Goal: Task Accomplishment & Management: Use online tool/utility

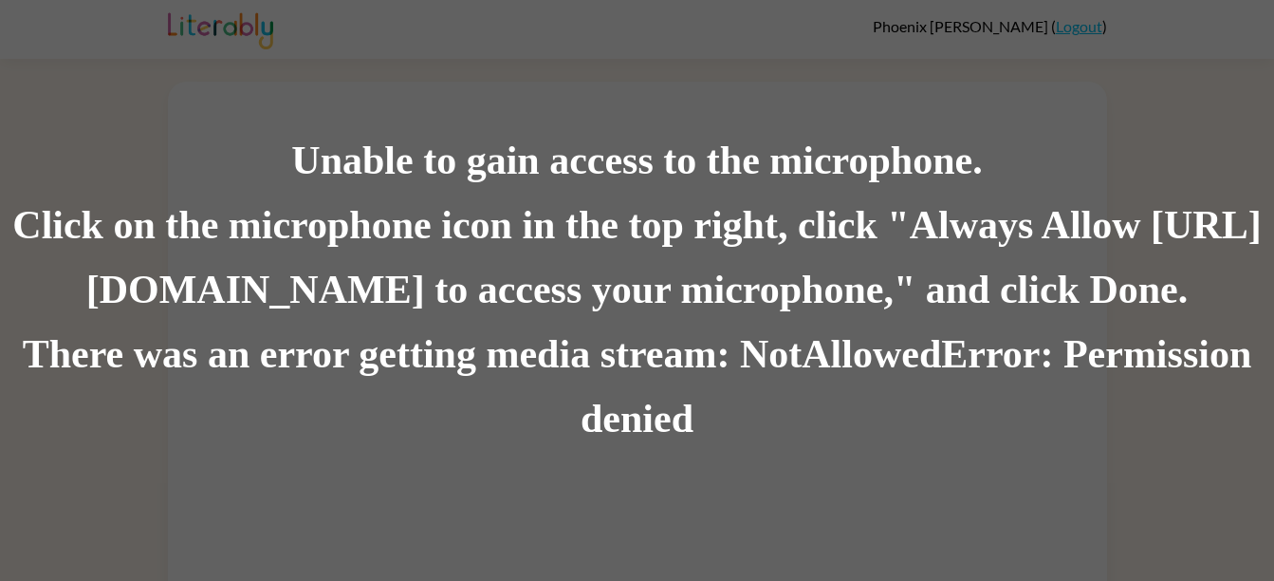
click at [711, 453] on div "Unable to gain access to the microphone. Click on the microphone icon in the to…" at bounding box center [637, 290] width 1274 height 581
click at [605, 253] on div "Click on the microphone icon in the top right, click "Always Allow [URL][DOMAIN…" at bounding box center [637, 258] width 1274 height 129
click at [701, 419] on div "There was an error getting media stream: NotAllowedError: Permission denied" at bounding box center [637, 387] width 1274 height 129
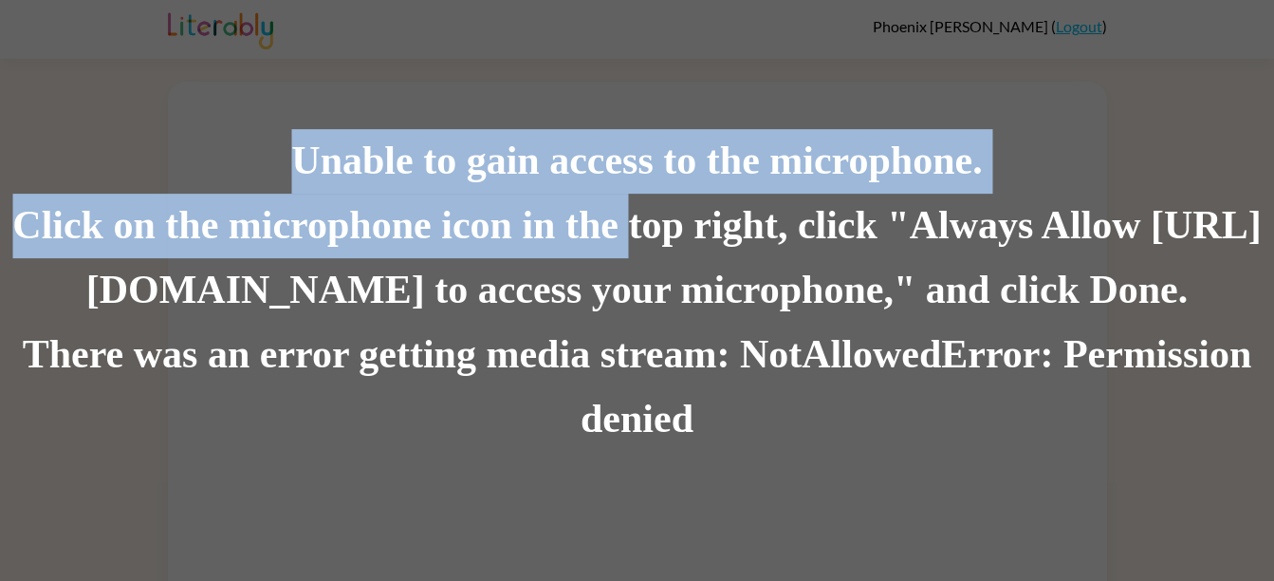
drag, startPoint x: 684, startPoint y: 223, endPoint x: 169, endPoint y: 154, distance: 519.8
click at [169, 154] on div "Unable to gain access to the microphone. Click on the microphone icon in the to…" at bounding box center [637, 290] width 1274 height 323
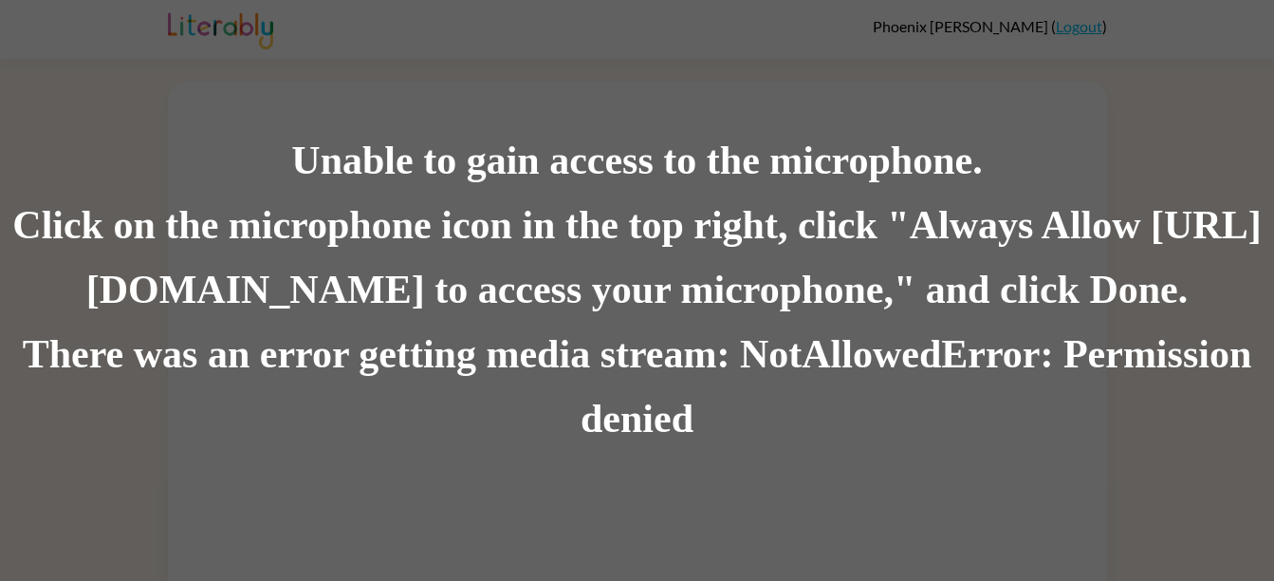
click at [819, 249] on div "Click on the microphone icon in the top right, click "Always Allow https://lite…" at bounding box center [637, 258] width 1274 height 129
click at [667, 373] on div "There was an error getting media stream: NotAllowedError: Permission denied" at bounding box center [637, 387] width 1274 height 129
drag, startPoint x: 693, startPoint y: 434, endPoint x: 516, endPoint y: 412, distance: 178.7
click at [516, 412] on div "There was an error getting media stream: NotAllowedError: Permission denied" at bounding box center [637, 387] width 1274 height 129
click at [200, 97] on div "Unable to gain access to the microphone. Click on the microphone icon in the to…" at bounding box center [637, 290] width 1274 height 581
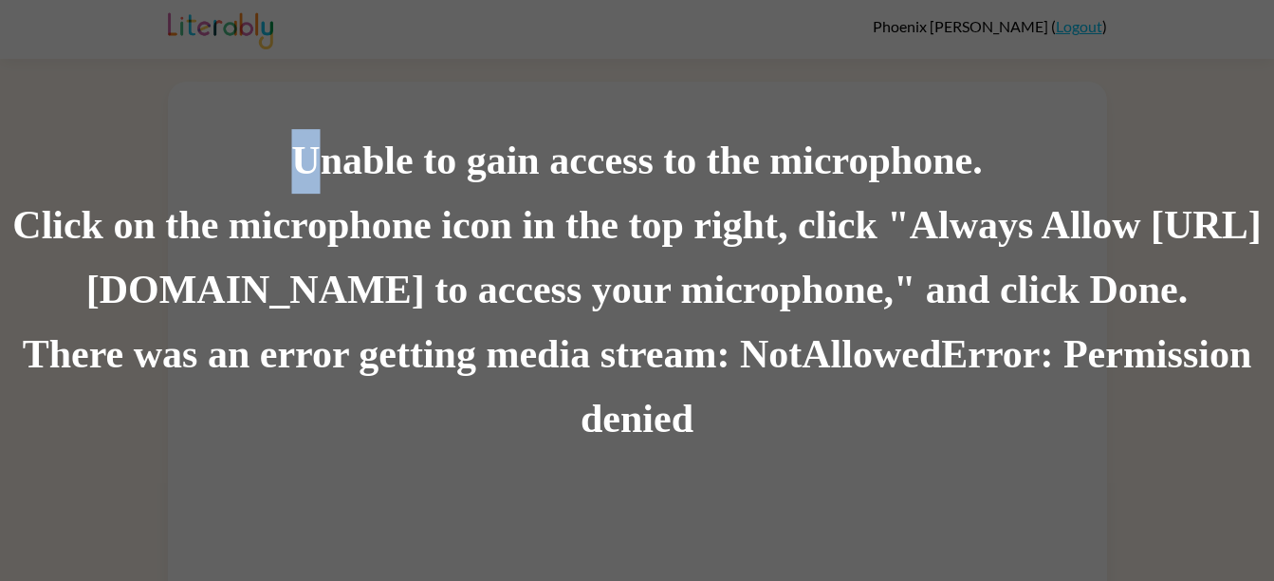
drag, startPoint x: 282, startPoint y: 158, endPoint x: 325, endPoint y: 161, distance: 43.7
click at [325, 161] on div "Unable to gain access to the microphone." at bounding box center [637, 161] width 1274 height 65
drag, startPoint x: 335, startPoint y: 161, endPoint x: 390, endPoint y: 176, distance: 56.8
click at [390, 176] on div "Unable to gain access to the microphone." at bounding box center [637, 161] width 1274 height 65
click at [433, 187] on div "Unable to gain access to the microphone." at bounding box center [637, 161] width 1274 height 65
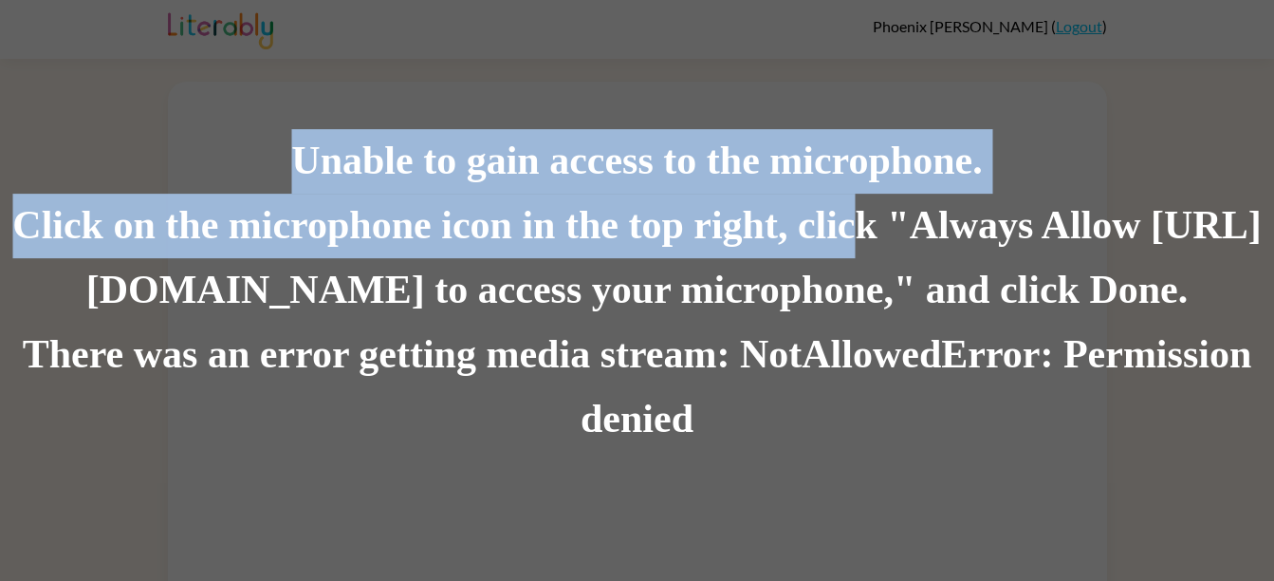
drag, startPoint x: 288, startPoint y: 146, endPoint x: 920, endPoint y: 206, distance: 634.6
click at [920, 206] on div "Unable to gain access to the microphone. Click on the microphone icon in the to…" at bounding box center [637, 290] width 1274 height 323
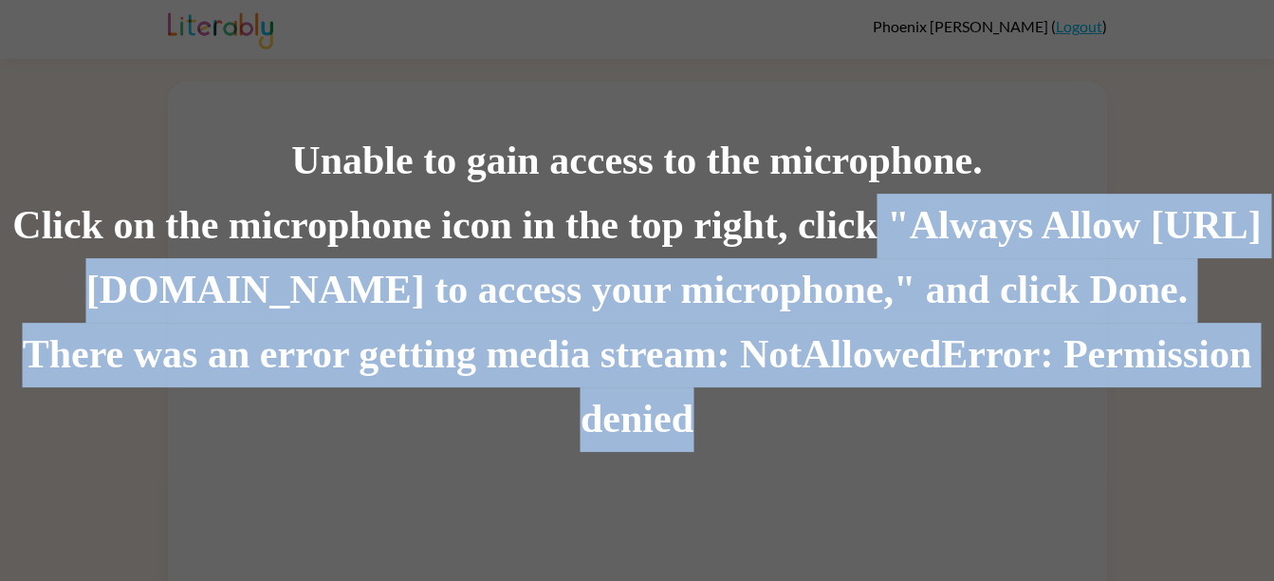
drag, startPoint x: 930, startPoint y: 205, endPoint x: 1287, endPoint y: 330, distance: 378.9
click at [1273, 330] on html "Phoenix Stauffer ( Logout ) Unable to gain access to the microphone. Click on t…" at bounding box center [637, 311] width 1274 height 623
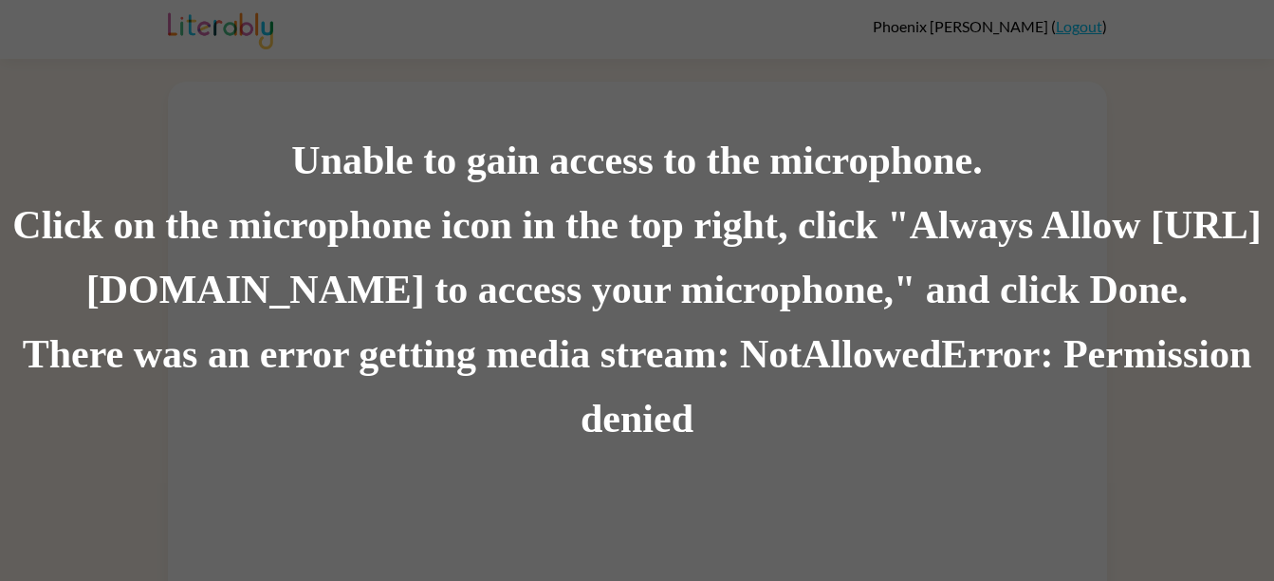
click at [679, 149] on div "Unable to gain access to the microphone." at bounding box center [637, 161] width 1274 height 65
click at [757, 52] on div "Unable to gain access to the microphone. Click on the microphone icon in the to…" at bounding box center [637, 290] width 1274 height 581
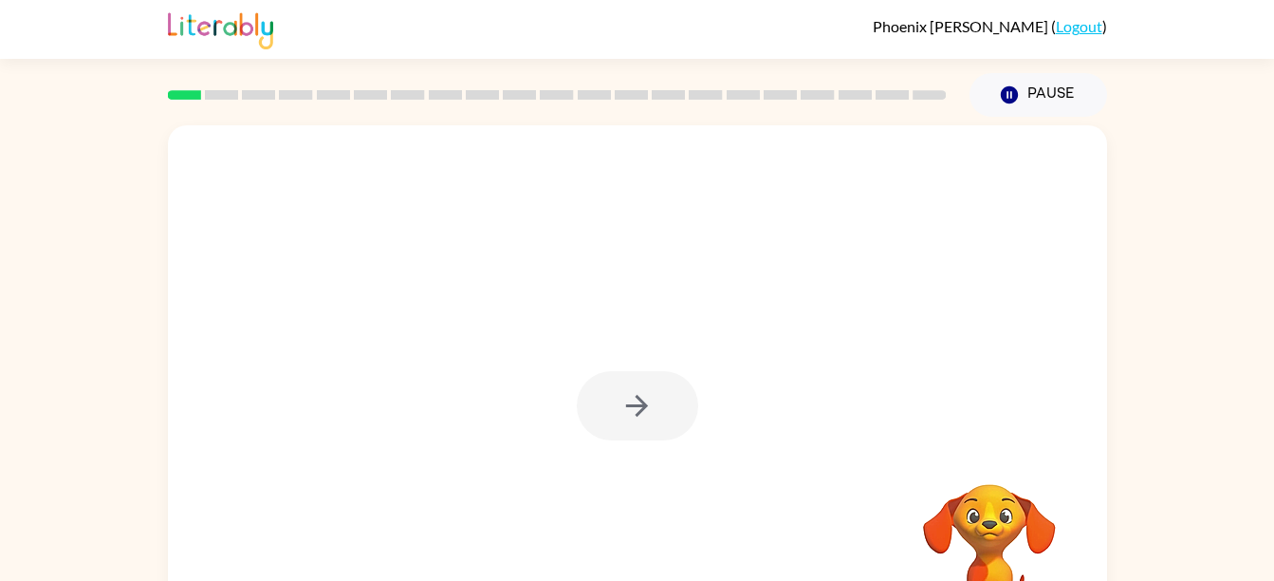
click at [1025, 471] on video "Your browser must support playing .mp4 files to use Literably. Please try using…" at bounding box center [990, 549] width 190 height 190
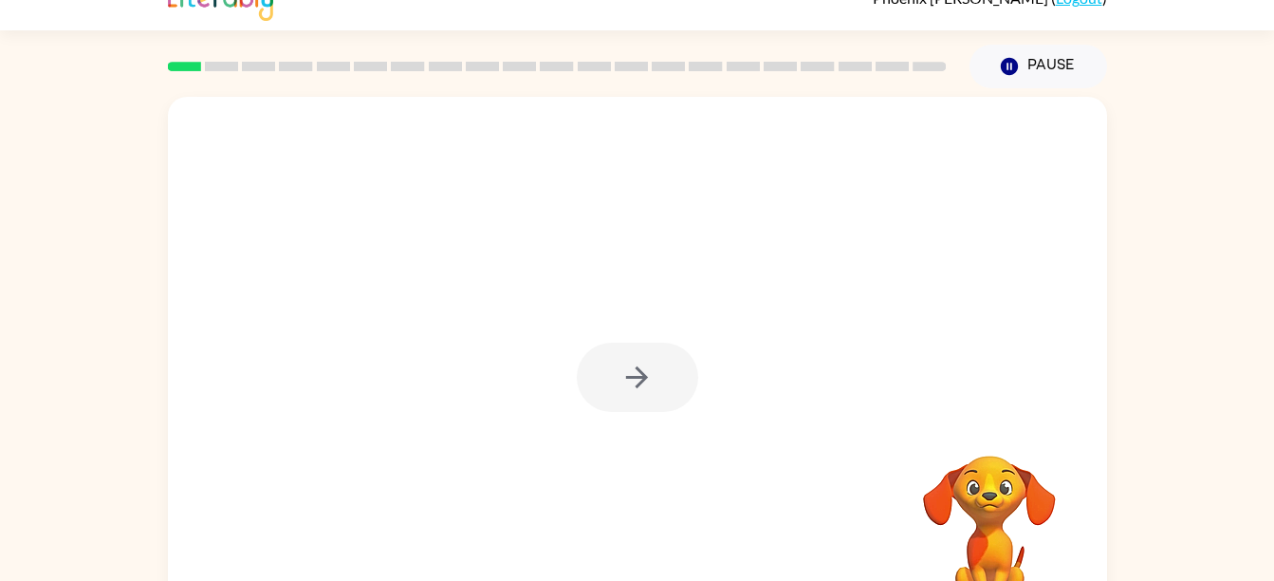
scroll to position [86, 0]
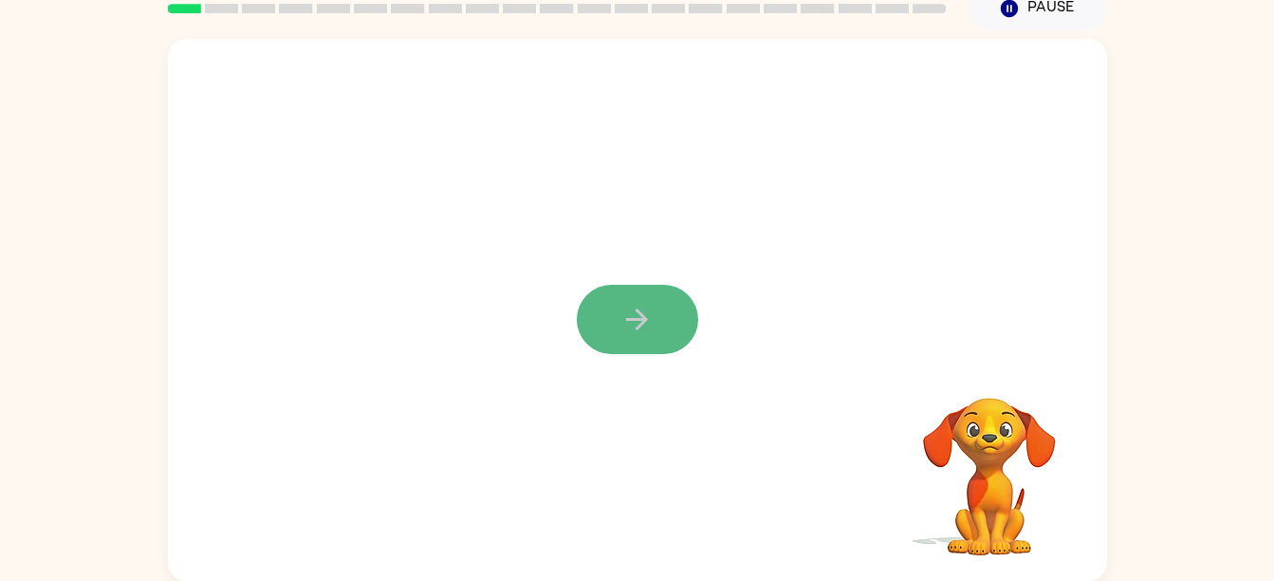
click at [605, 312] on button "button" at bounding box center [637, 319] width 121 height 69
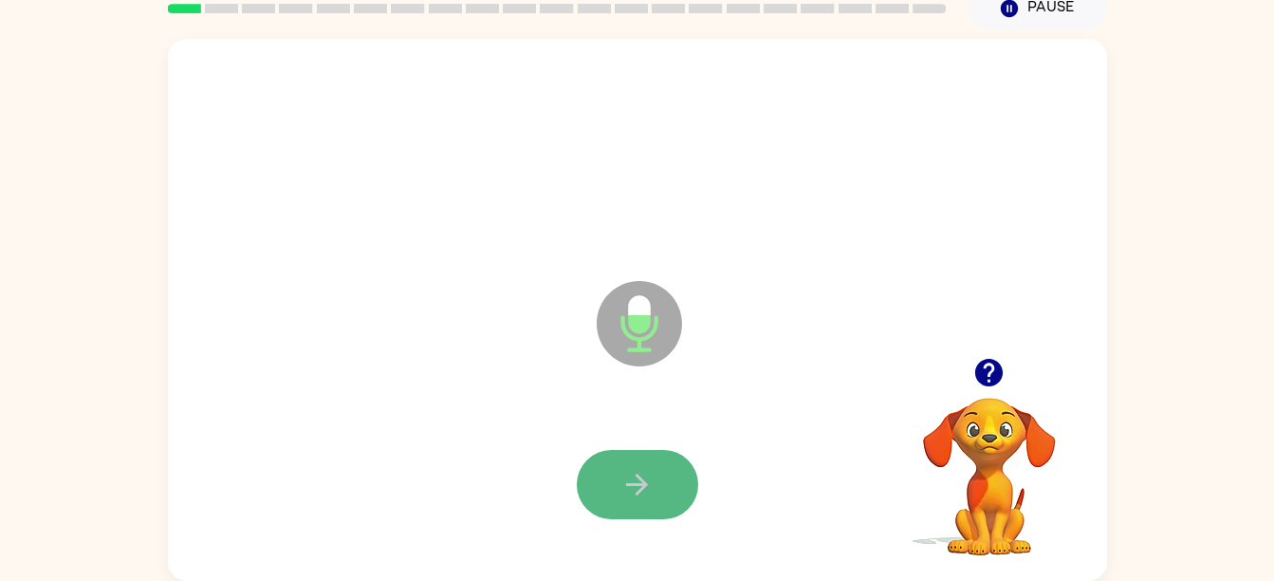
click at [627, 471] on icon "button" at bounding box center [636, 484] width 33 height 33
click at [656, 501] on button "button" at bounding box center [637, 484] width 121 height 69
click at [644, 471] on icon "button" at bounding box center [636, 484] width 33 height 33
click at [642, 465] on button "button" at bounding box center [637, 484] width 121 height 69
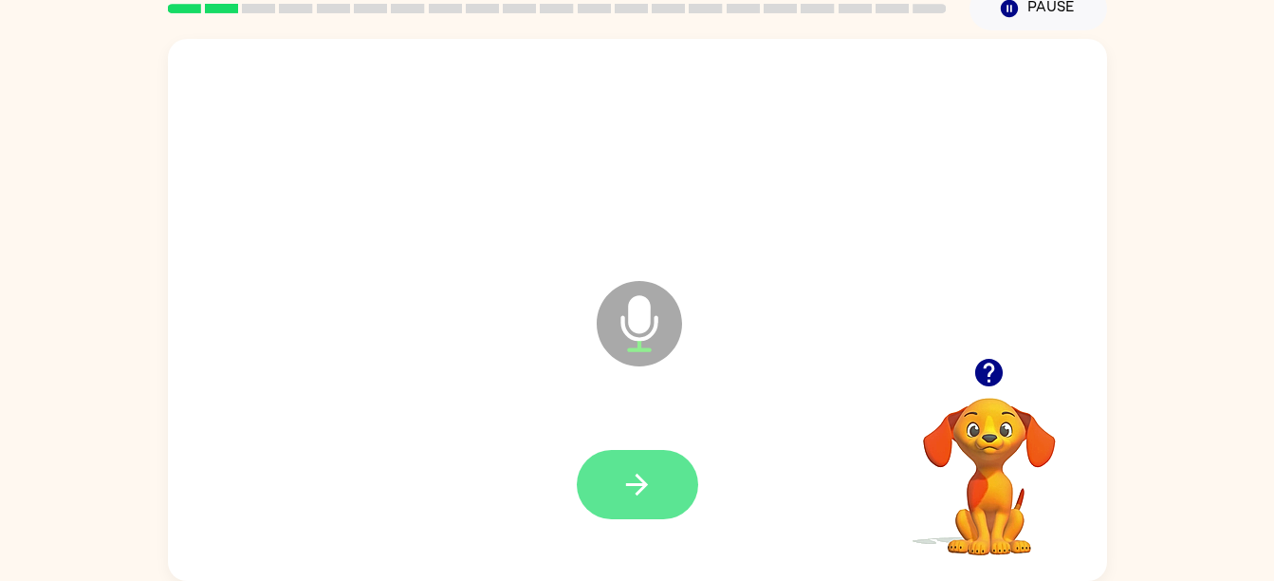
click at [669, 453] on button "button" at bounding box center [637, 484] width 121 height 69
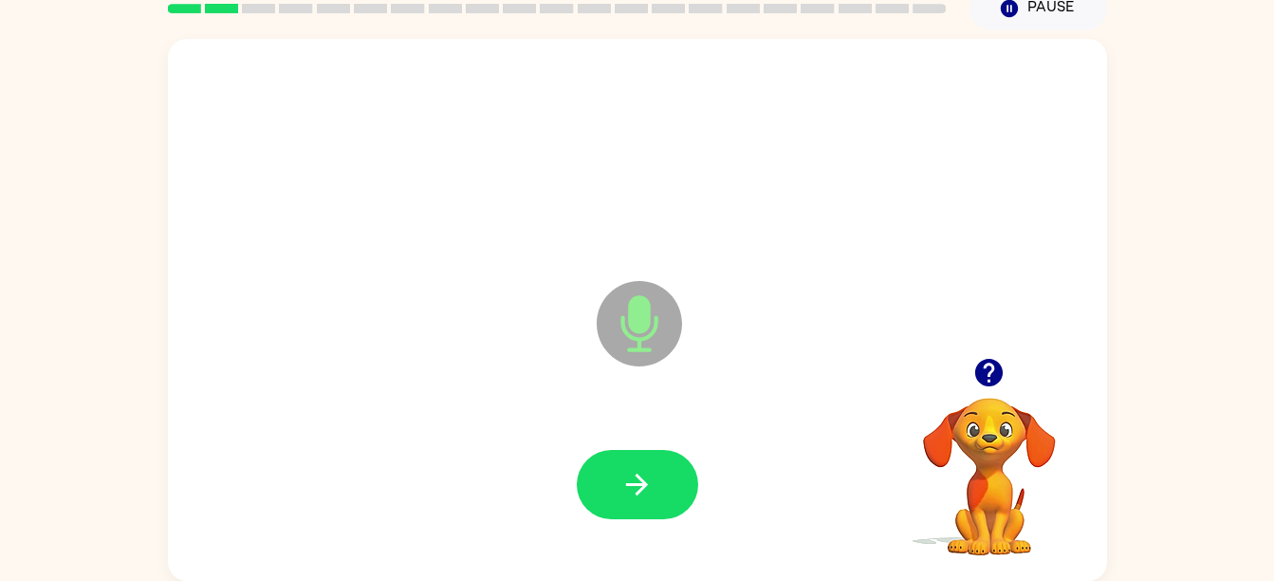
click at [669, 453] on button "button" at bounding box center [637, 484] width 121 height 69
click at [638, 495] on icon "button" at bounding box center [636, 484] width 33 height 33
click at [642, 482] on icon "button" at bounding box center [637, 484] width 22 height 22
drag, startPoint x: 624, startPoint y: 472, endPoint x: 648, endPoint y: 432, distance: 47.2
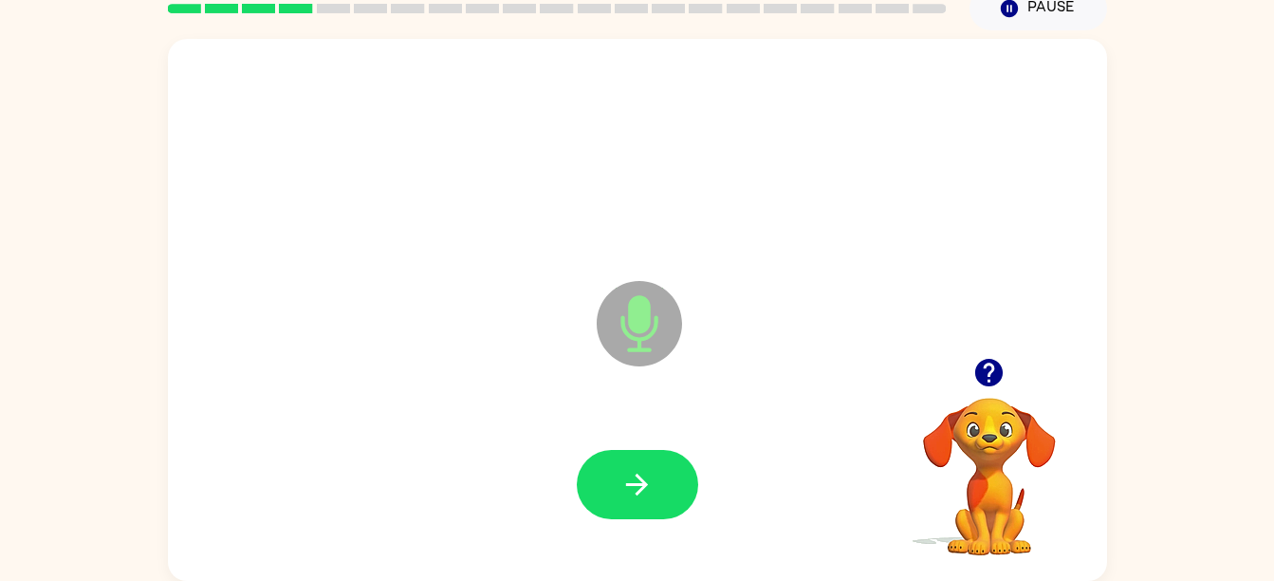
click at [648, 432] on div at bounding box center [637, 485] width 901 height 156
click at [670, 492] on button "button" at bounding box center [637, 484] width 121 height 69
click at [667, 473] on button "button" at bounding box center [637, 484] width 121 height 69
click at [615, 487] on button "button" at bounding box center [637, 484] width 121 height 69
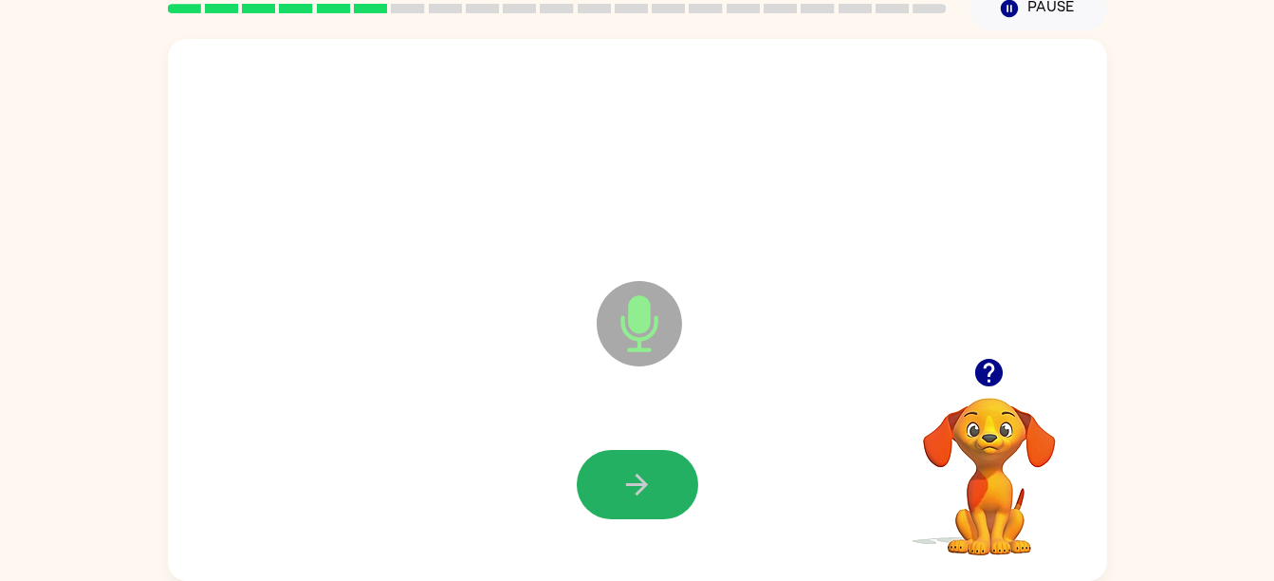
drag, startPoint x: 615, startPoint y: 487, endPoint x: 657, endPoint y: 518, distance: 52.9
click at [629, 487] on button "button" at bounding box center [637, 484] width 121 height 69
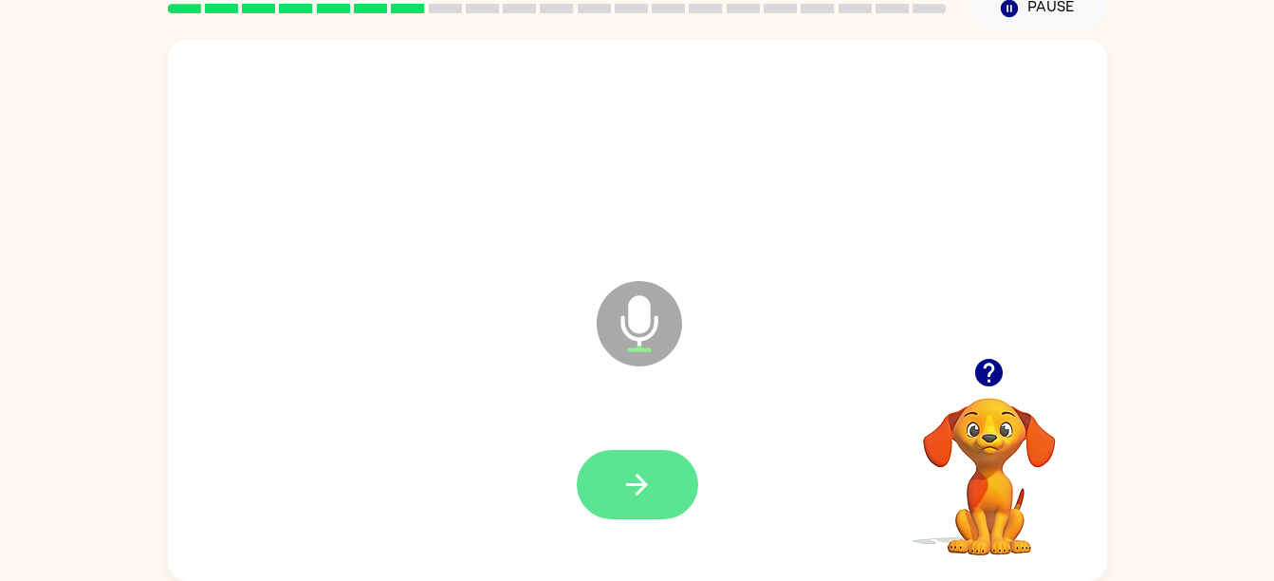
click at [656, 500] on button "button" at bounding box center [637, 484] width 121 height 69
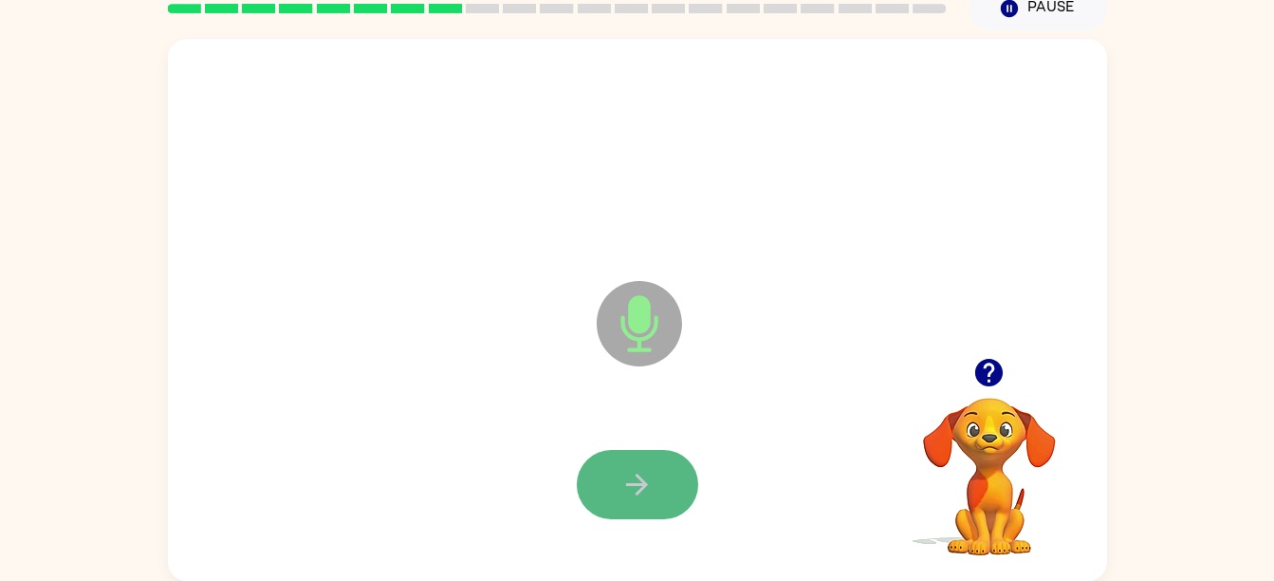
click at [623, 470] on icon "button" at bounding box center [636, 484] width 33 height 33
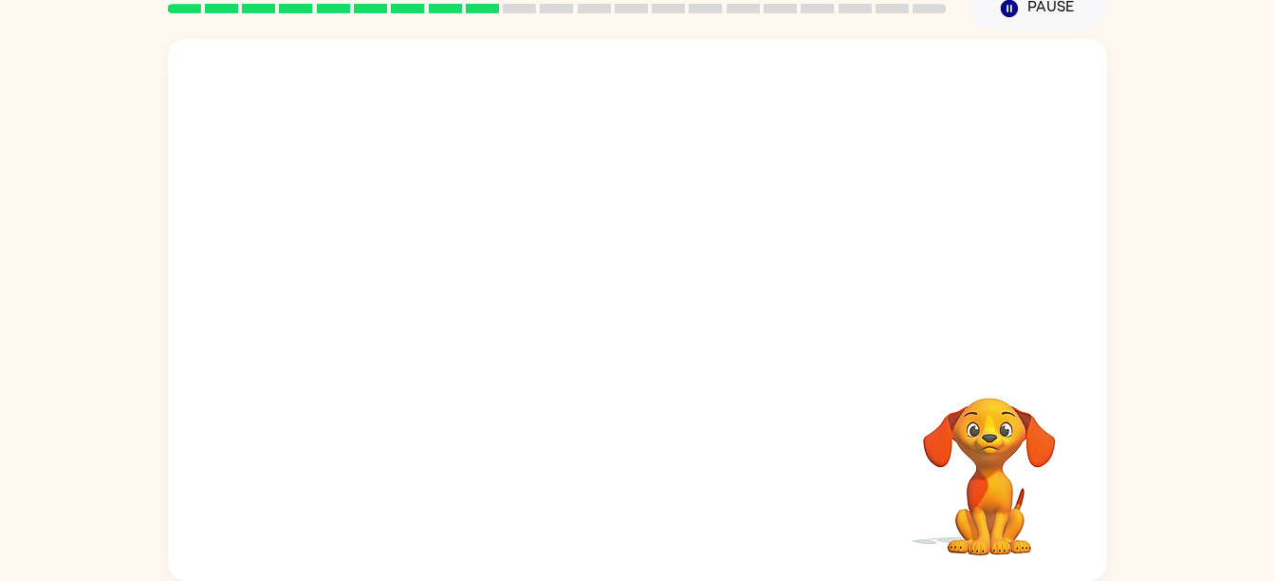
click at [1025, 330] on div at bounding box center [637, 310] width 939 height 542
click at [1063, 313] on div at bounding box center [637, 310] width 939 height 542
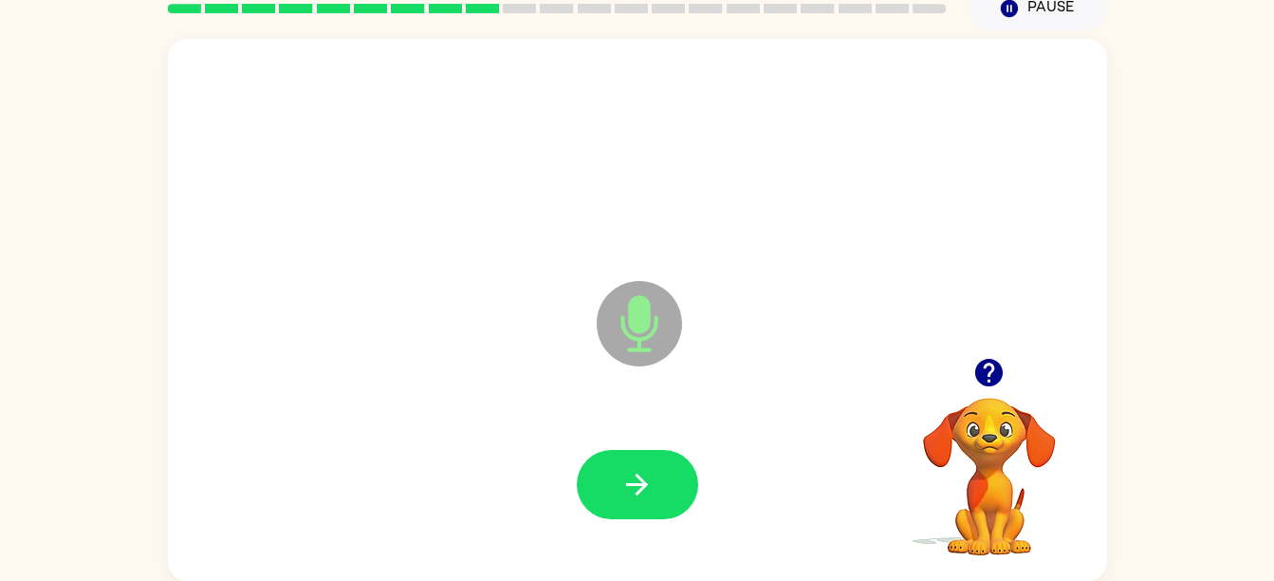
click at [990, 379] on icon "button" at bounding box center [989, 373] width 28 height 28
click at [1044, 334] on div "Microphone The Microphone is here when it is your turn to talk" at bounding box center [637, 310] width 939 height 542
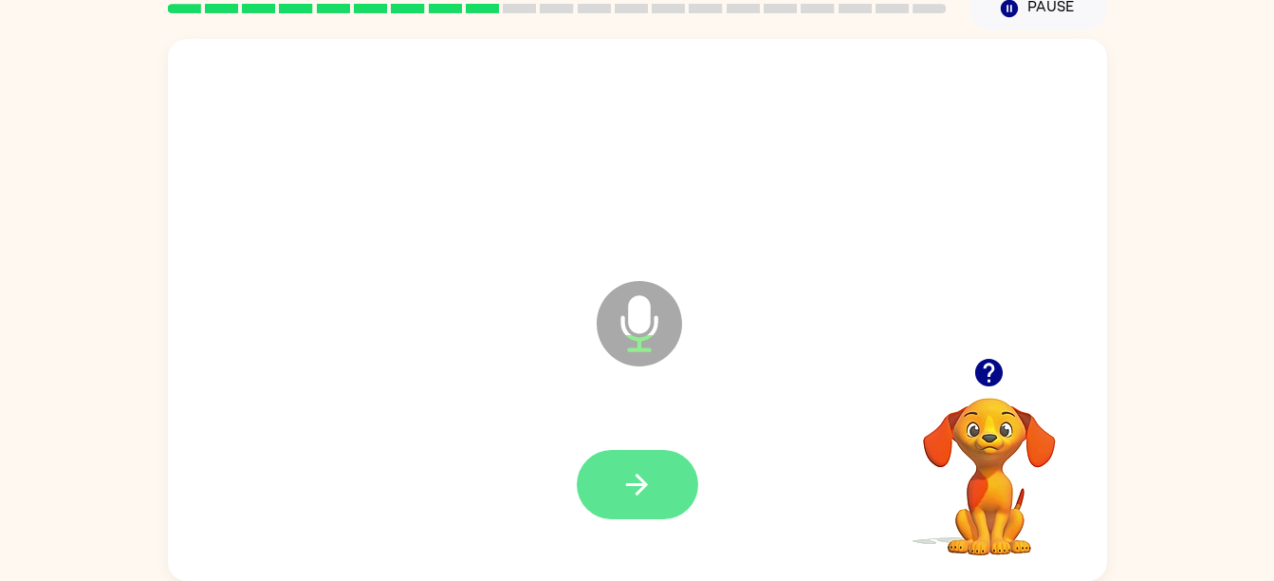
click at [638, 453] on button "button" at bounding box center [637, 484] width 121 height 69
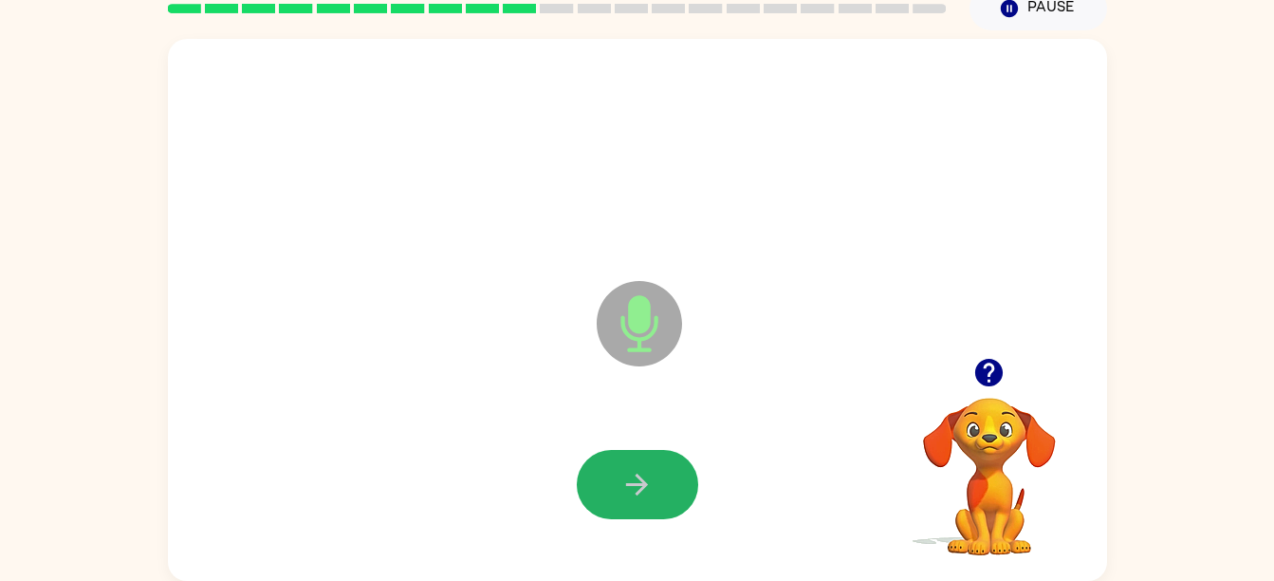
click at [638, 453] on button "button" at bounding box center [637, 484] width 121 height 69
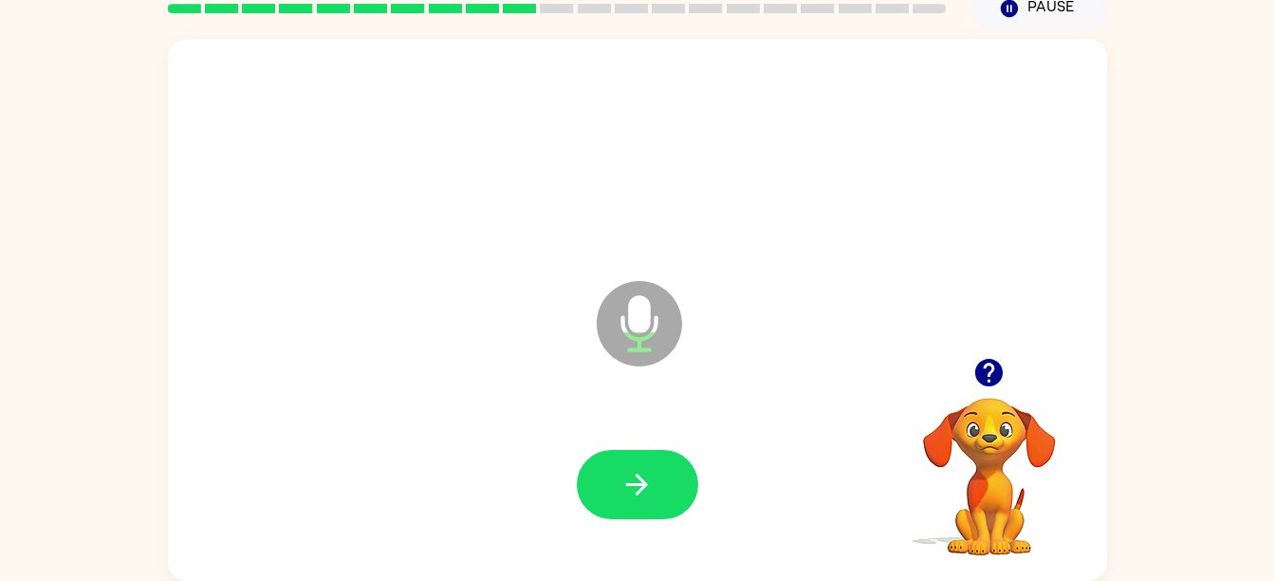
click at [638, 453] on button "button" at bounding box center [637, 484] width 121 height 69
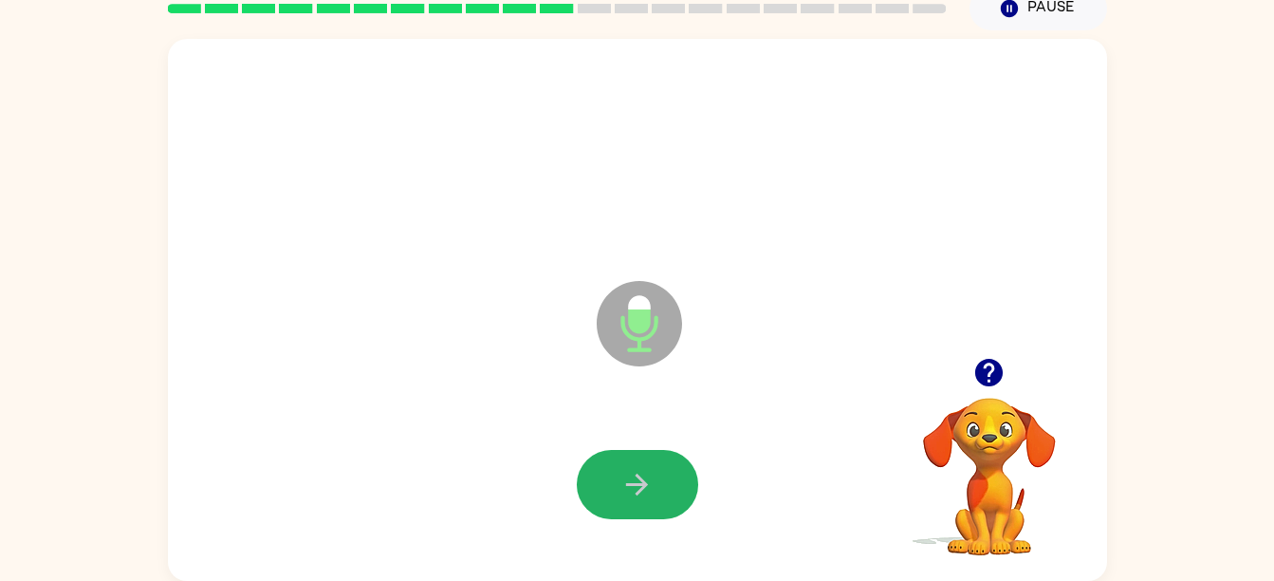
click at [638, 453] on button "button" at bounding box center [637, 484] width 121 height 69
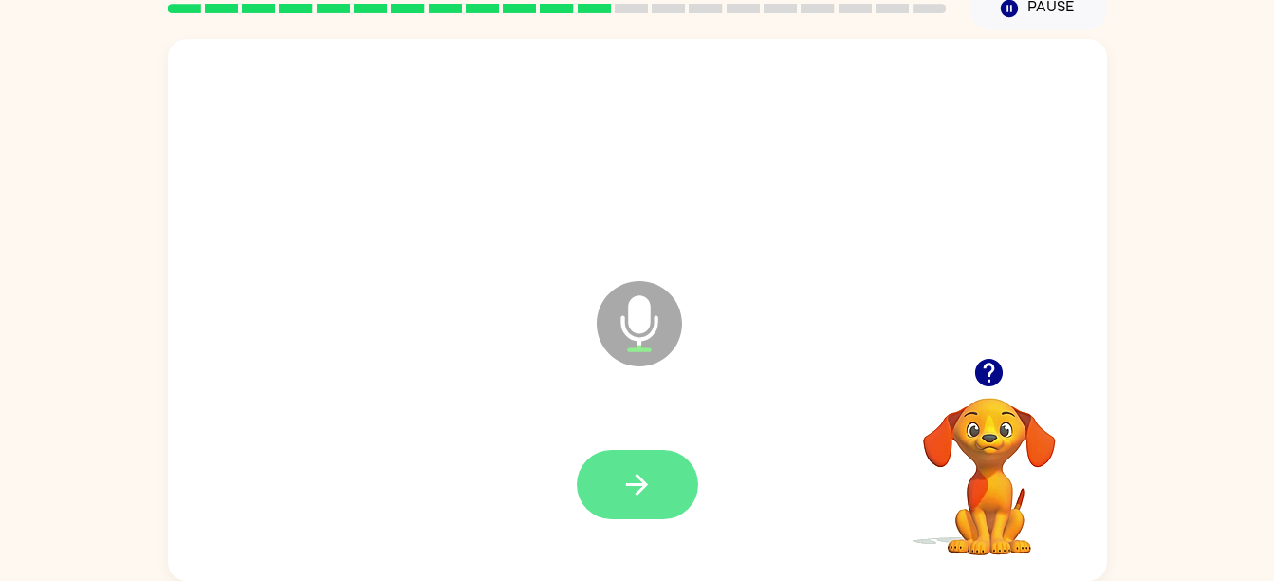
click at [660, 492] on button "button" at bounding box center [637, 484] width 121 height 69
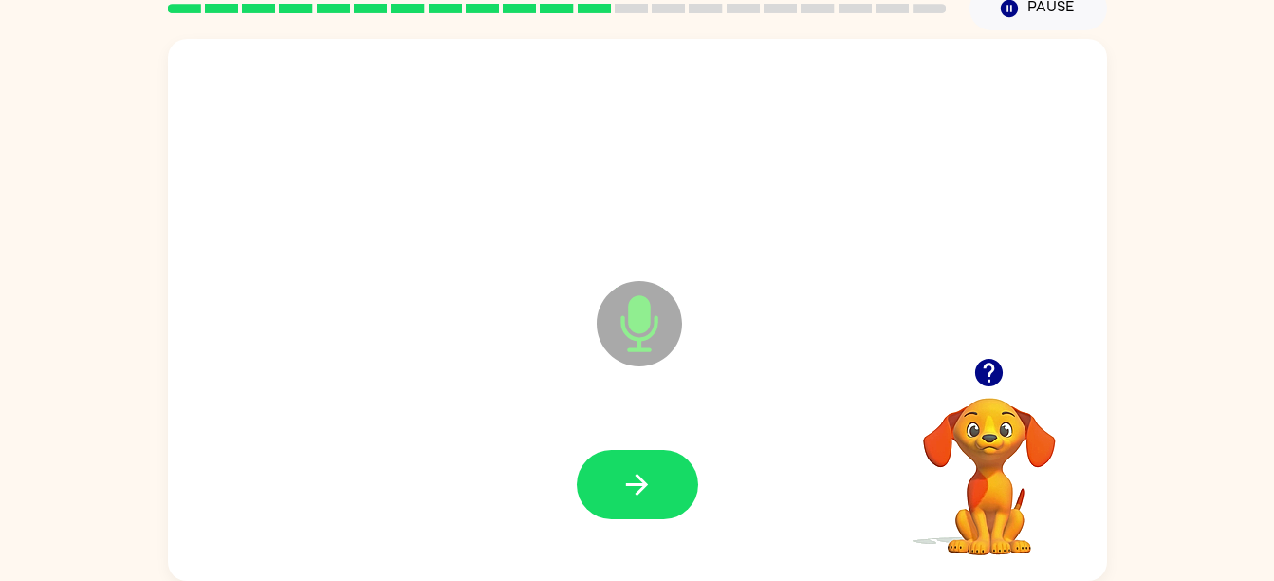
click at [660, 492] on button "button" at bounding box center [637, 484] width 121 height 69
click at [658, 460] on button "button" at bounding box center [637, 484] width 121 height 69
click at [647, 478] on icon "button" at bounding box center [636, 484] width 33 height 33
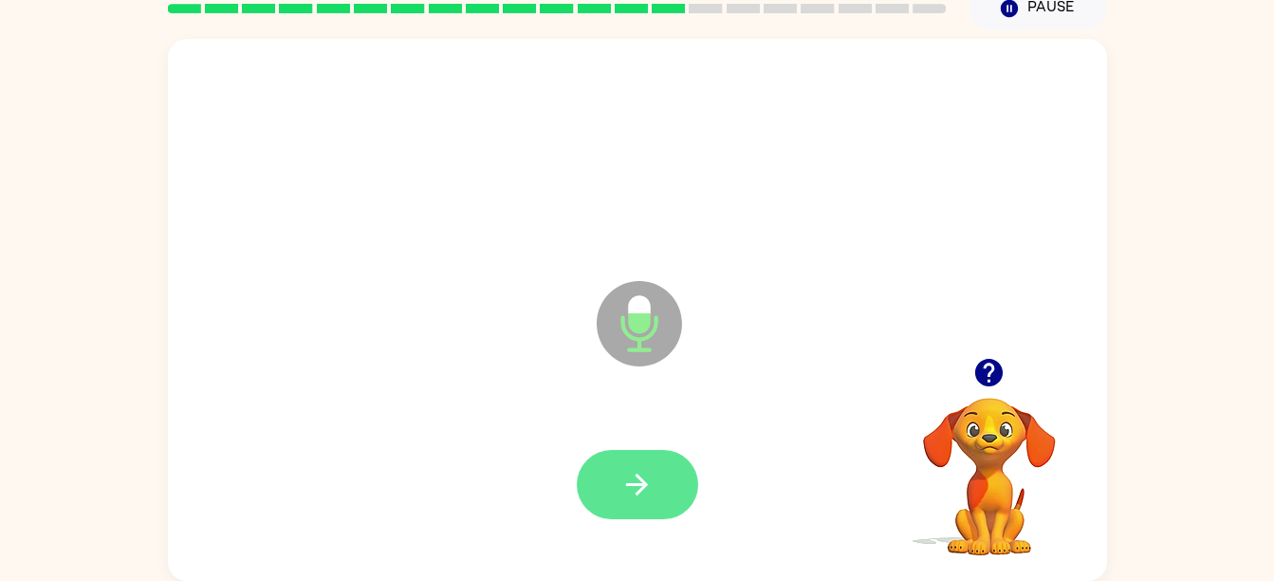
click at [613, 490] on button "button" at bounding box center [637, 484] width 121 height 69
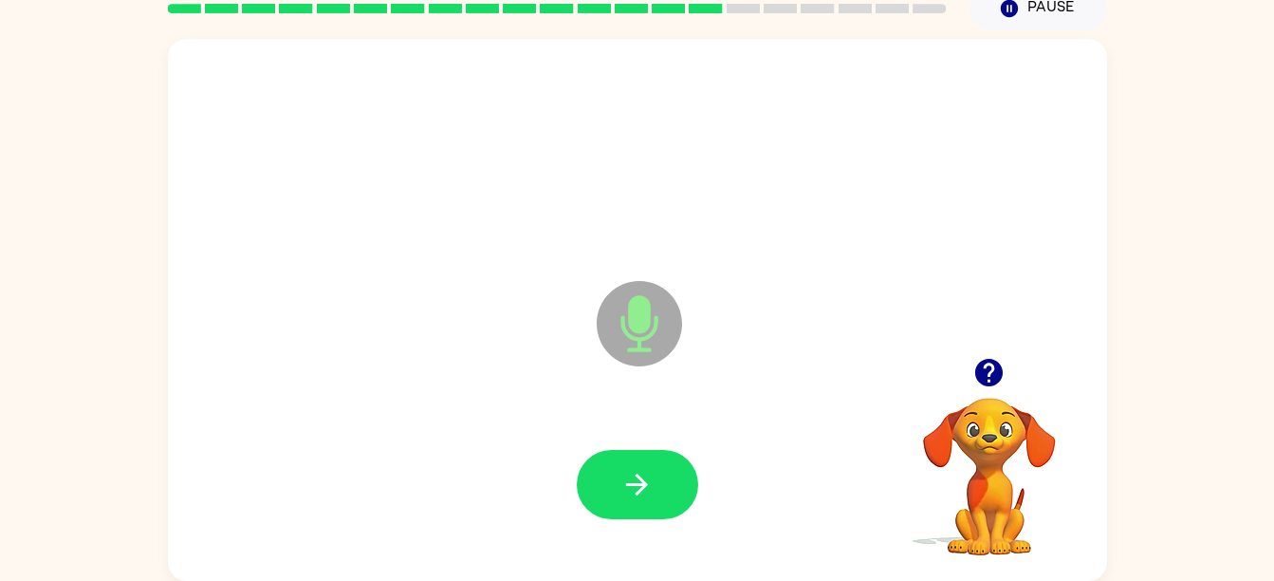
click at [613, 490] on button "button" at bounding box center [637, 484] width 121 height 69
click at [622, 490] on icon "button" at bounding box center [636, 484] width 33 height 33
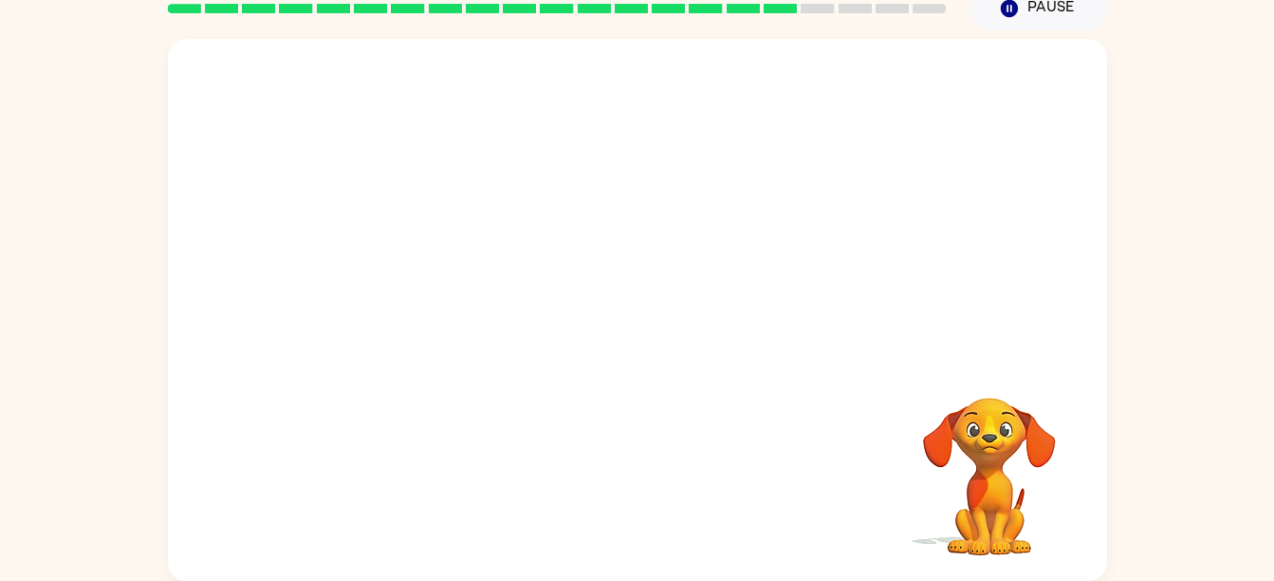
click at [834, 30] on div at bounding box center [558, 8] width 802 height 66
click at [829, 29] on div at bounding box center [558, 8] width 802 height 66
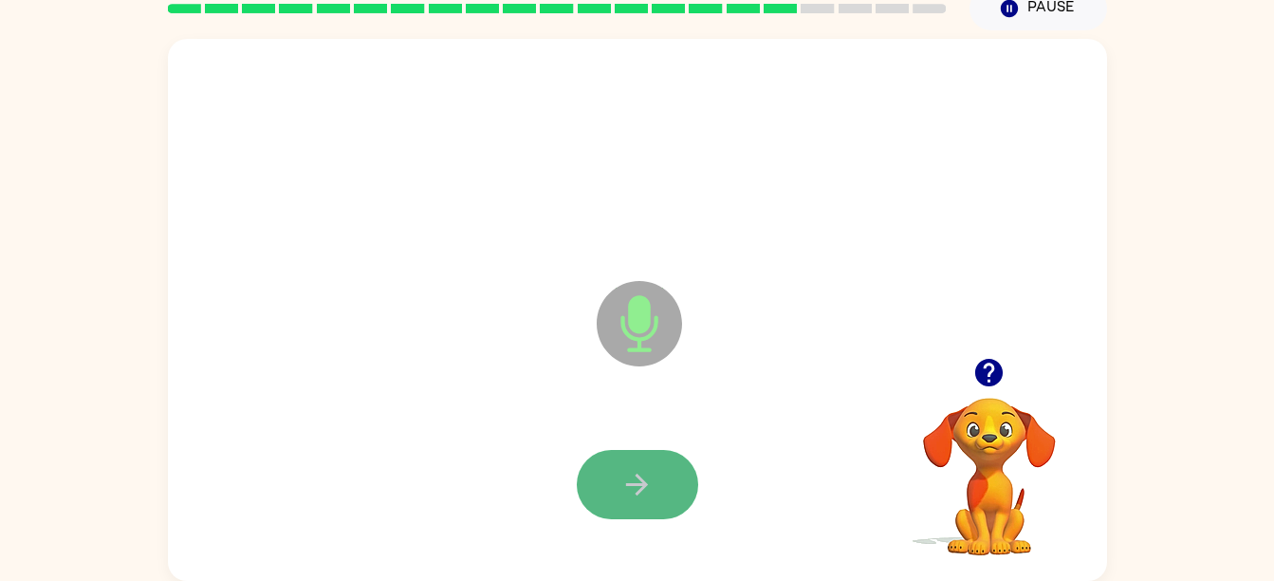
click at [630, 483] on icon "button" at bounding box center [637, 484] width 22 height 22
click at [635, 465] on button "button" at bounding box center [637, 484] width 121 height 69
click at [978, 377] on icon "button" at bounding box center [989, 373] width 28 height 28
click at [603, 496] on button "button" at bounding box center [637, 484] width 121 height 69
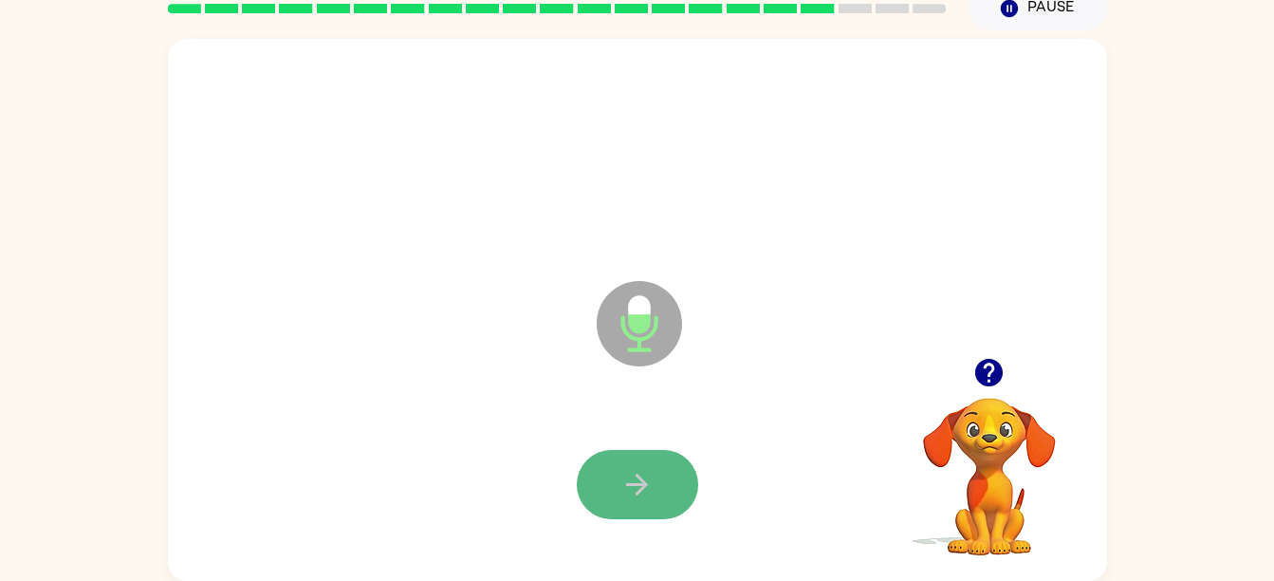
click at [608, 493] on button "button" at bounding box center [637, 484] width 121 height 69
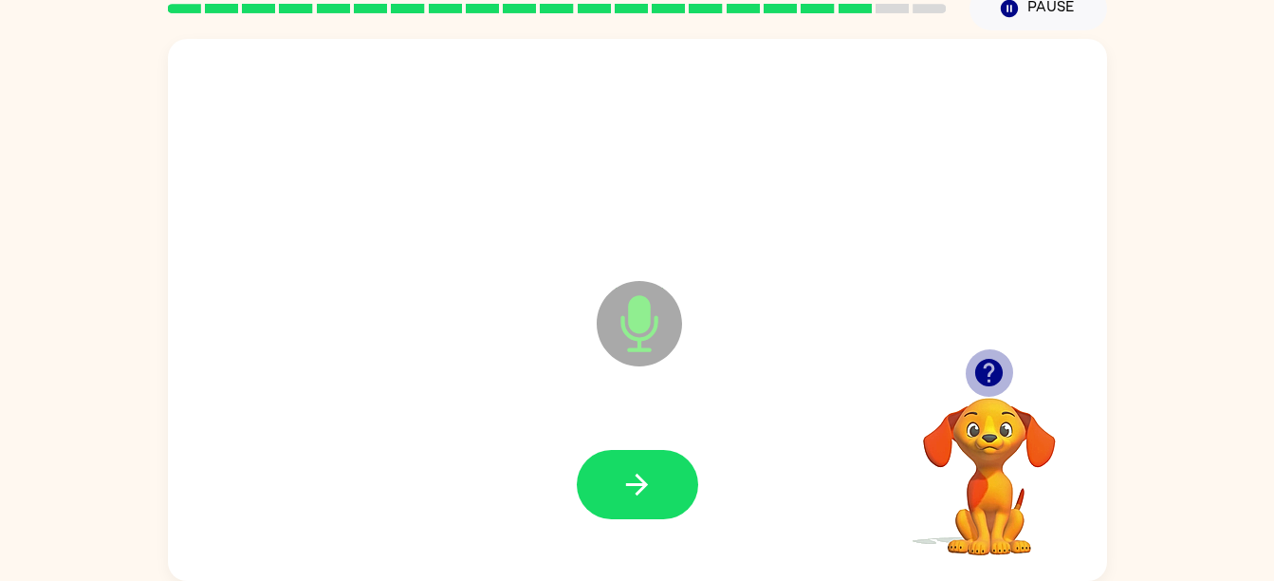
click at [995, 382] on icon "button" at bounding box center [989, 373] width 28 height 28
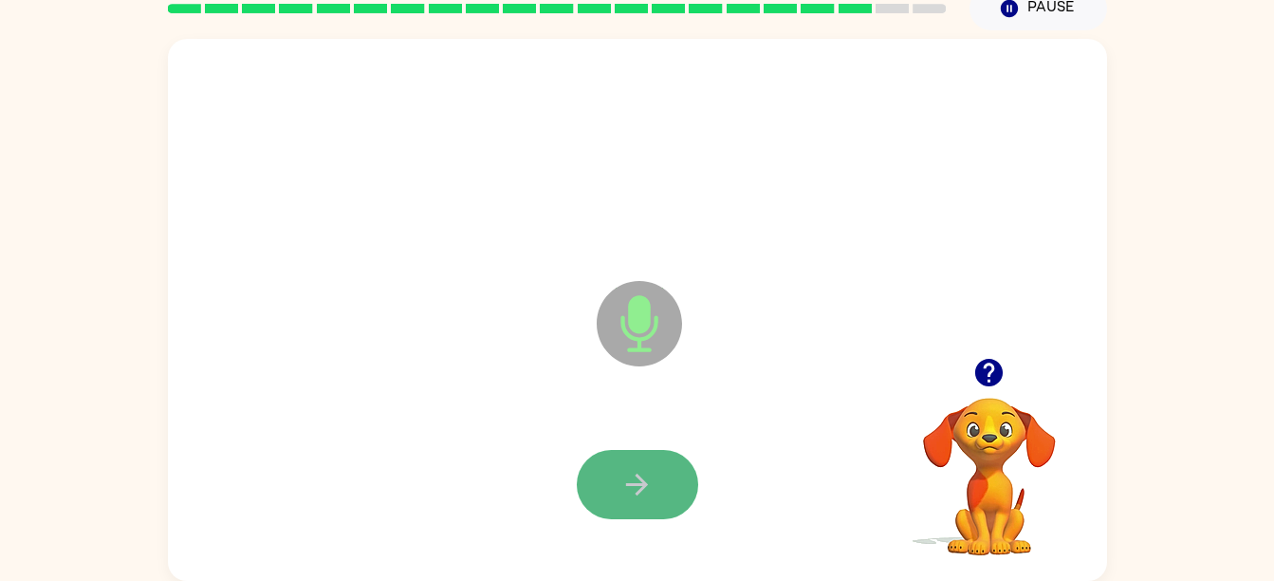
click at [630, 463] on button "button" at bounding box center [637, 484] width 121 height 69
click at [653, 489] on icon "button" at bounding box center [636, 484] width 33 height 33
click at [619, 505] on button "button" at bounding box center [637, 484] width 121 height 69
click at [632, 489] on icon "button" at bounding box center [636, 484] width 33 height 33
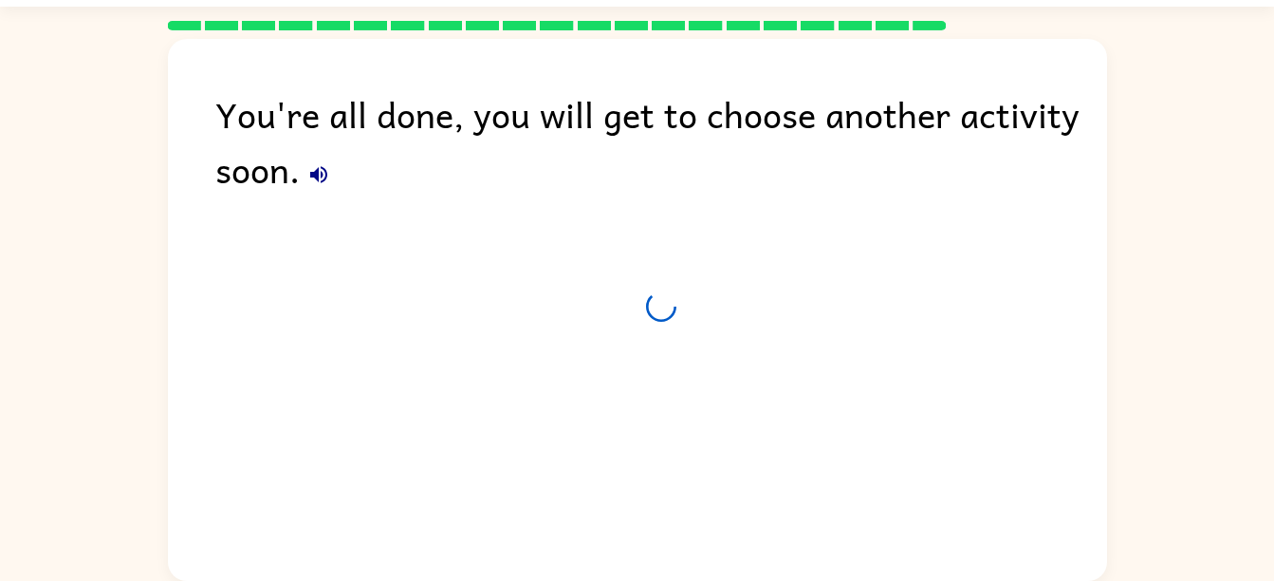
scroll to position [52, 0]
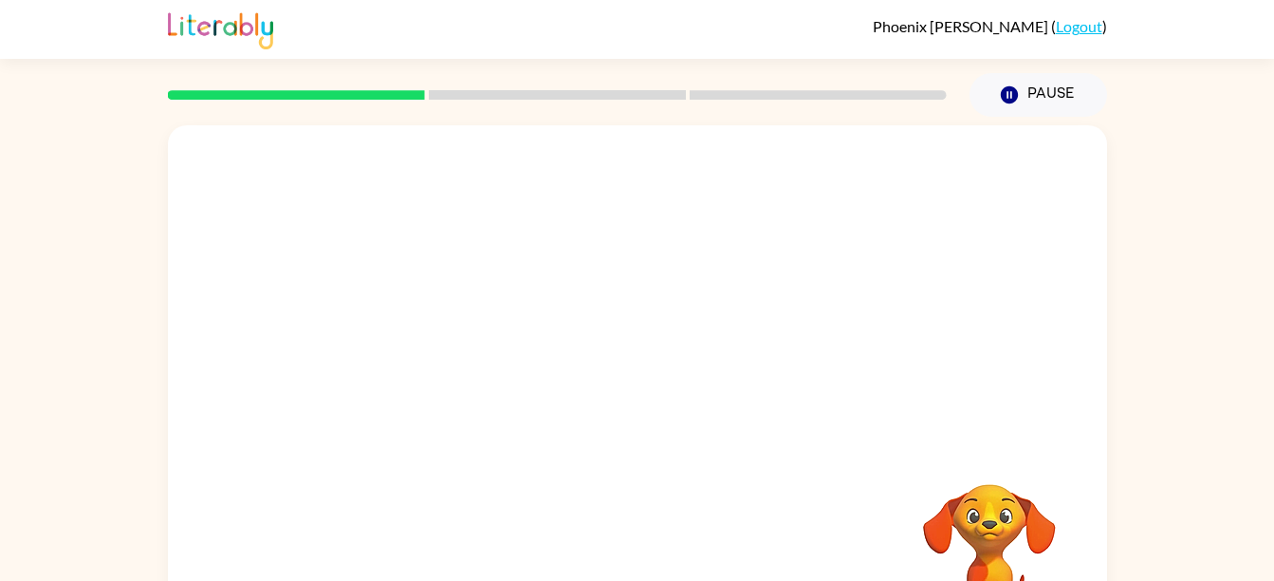
scroll to position [86, 0]
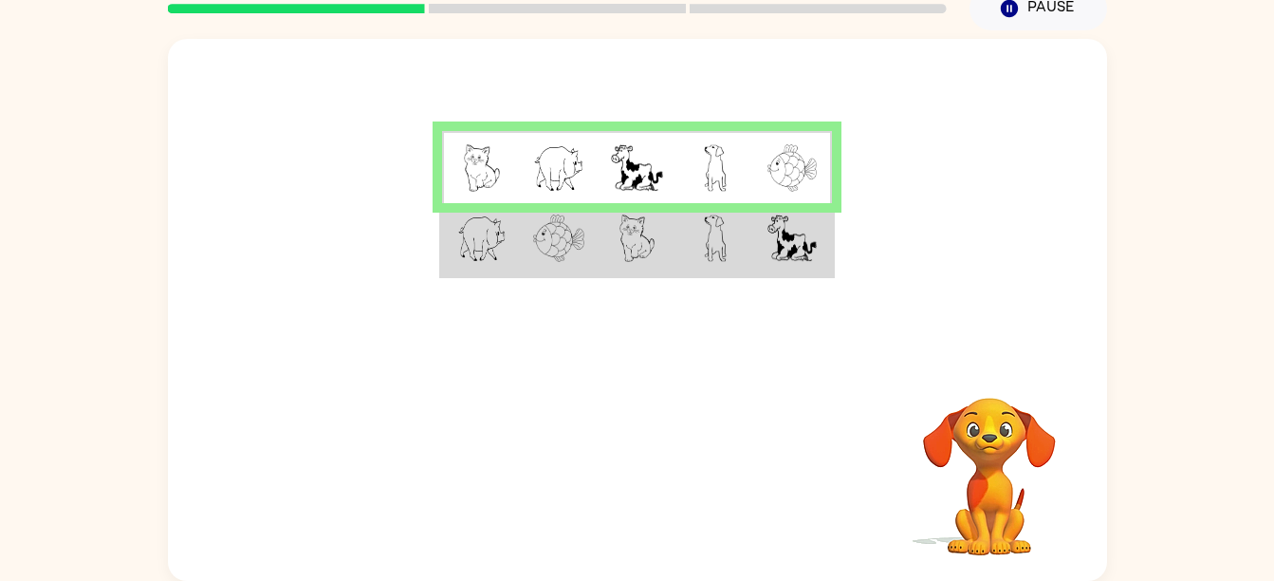
click at [614, 246] on td at bounding box center [637, 239] width 78 height 73
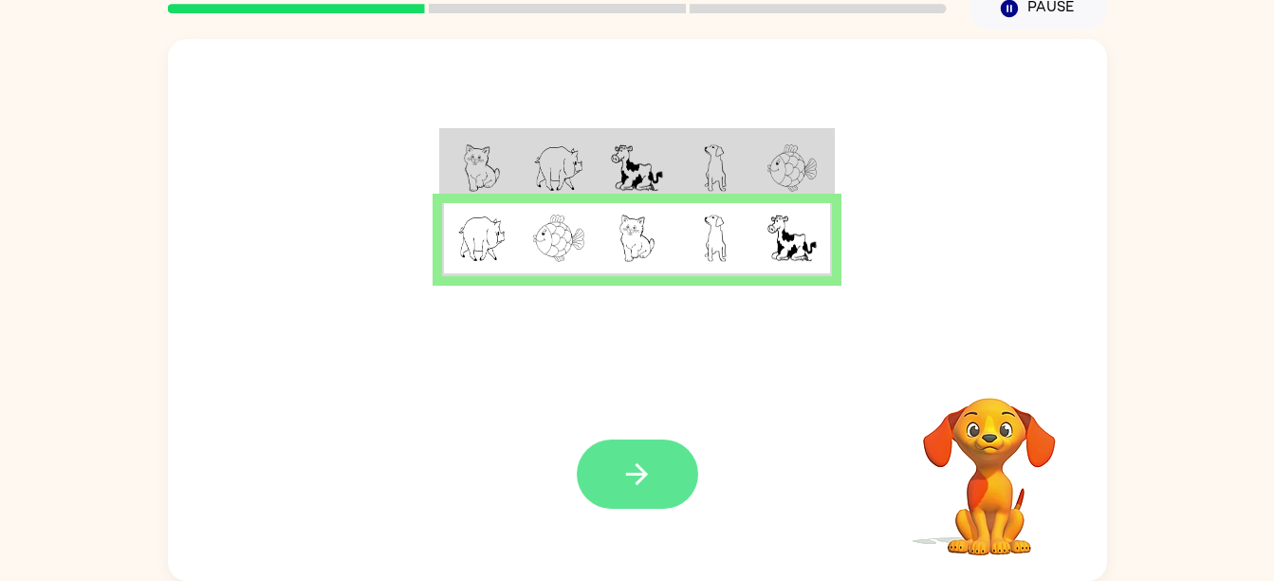
click at [619, 457] on button "button" at bounding box center [637, 473] width 121 height 69
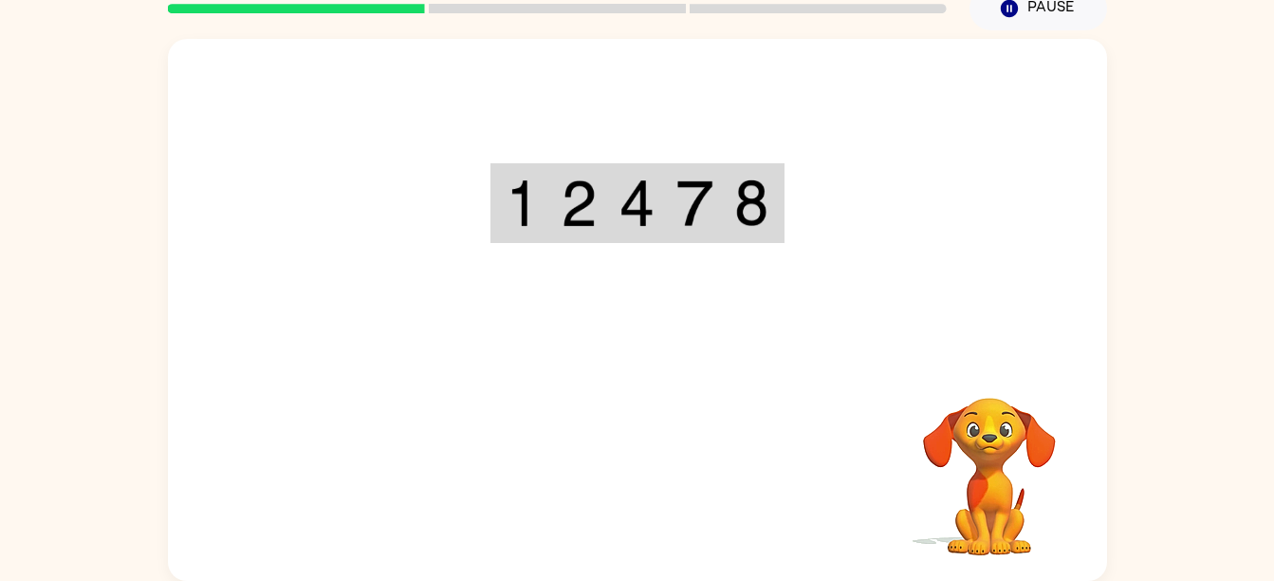
click at [619, 457] on div "Your browser must support playing .mp4 files to use Literably. Please try using…" at bounding box center [637, 310] width 939 height 542
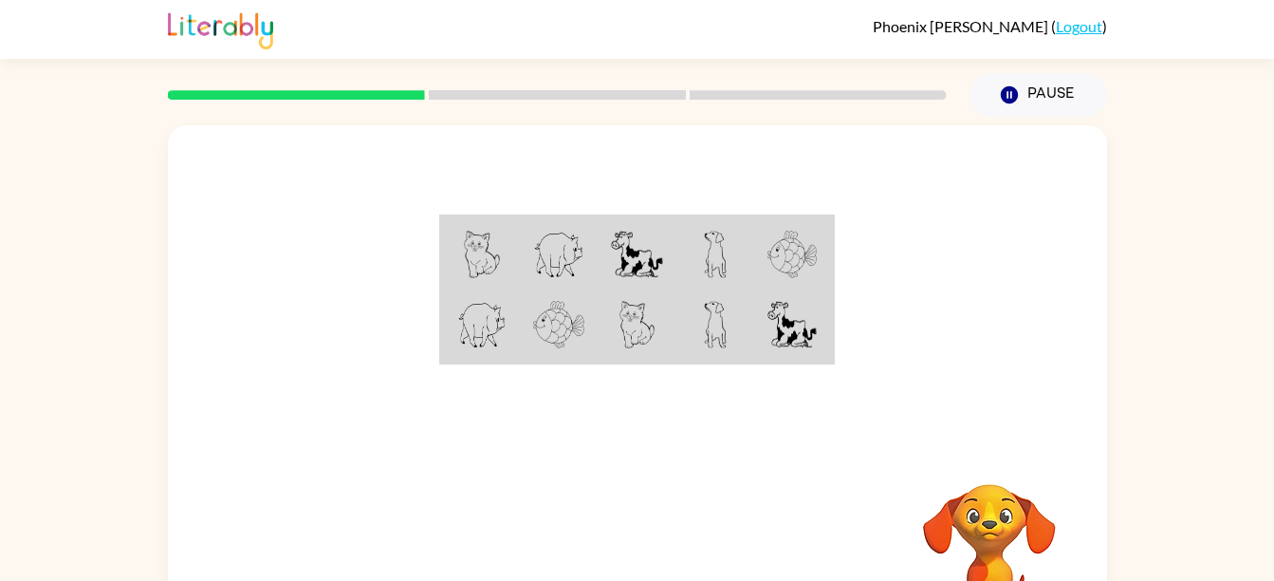
click at [685, 517] on div "Your browser must support playing .mp4 files to use Literably. Please try using…" at bounding box center [637, 396] width 939 height 542
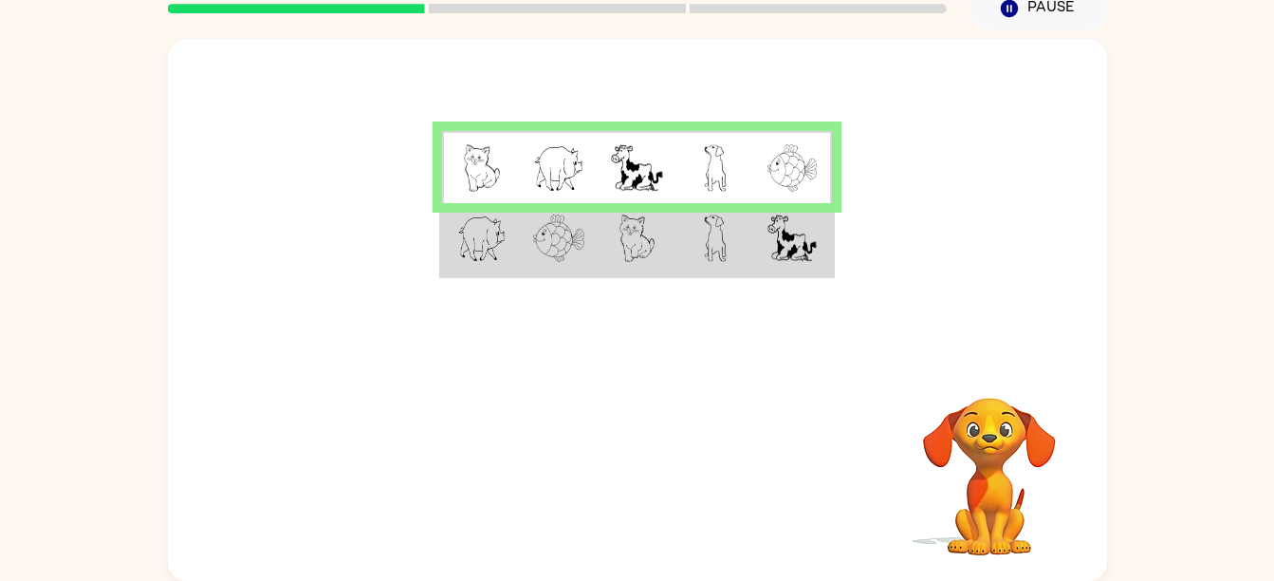
click at [471, 237] on img at bounding box center [481, 237] width 49 height 47
click at [550, 234] on img at bounding box center [558, 237] width 51 height 47
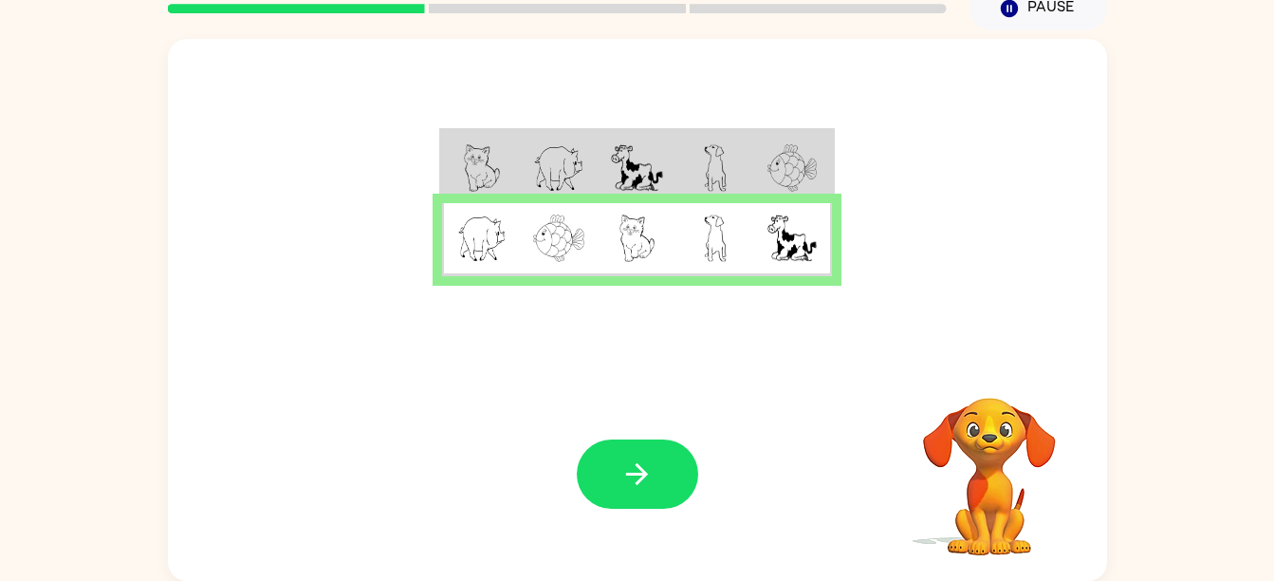
click at [639, 427] on div "Your browser must support playing .mp4 files to use Literably. Please try using…" at bounding box center [637, 473] width 939 height 213
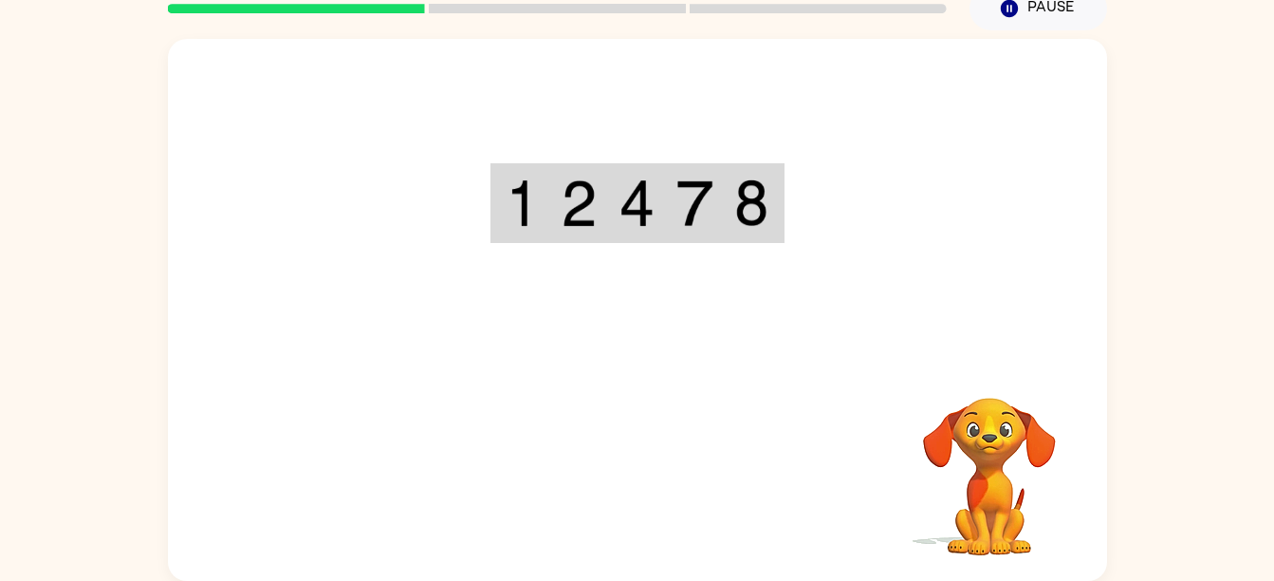
click at [620, 482] on div "Your browser must support playing .mp4 files to use Literably. Please try using…" at bounding box center [637, 310] width 939 height 542
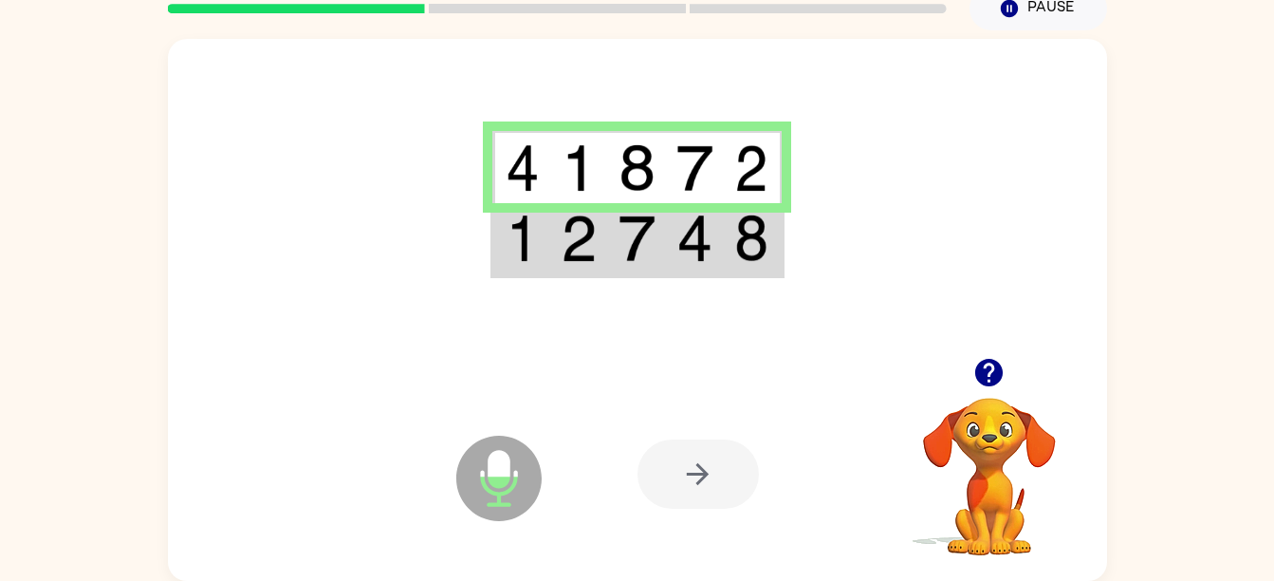
click at [512, 247] on img at bounding box center [523, 237] width 34 height 47
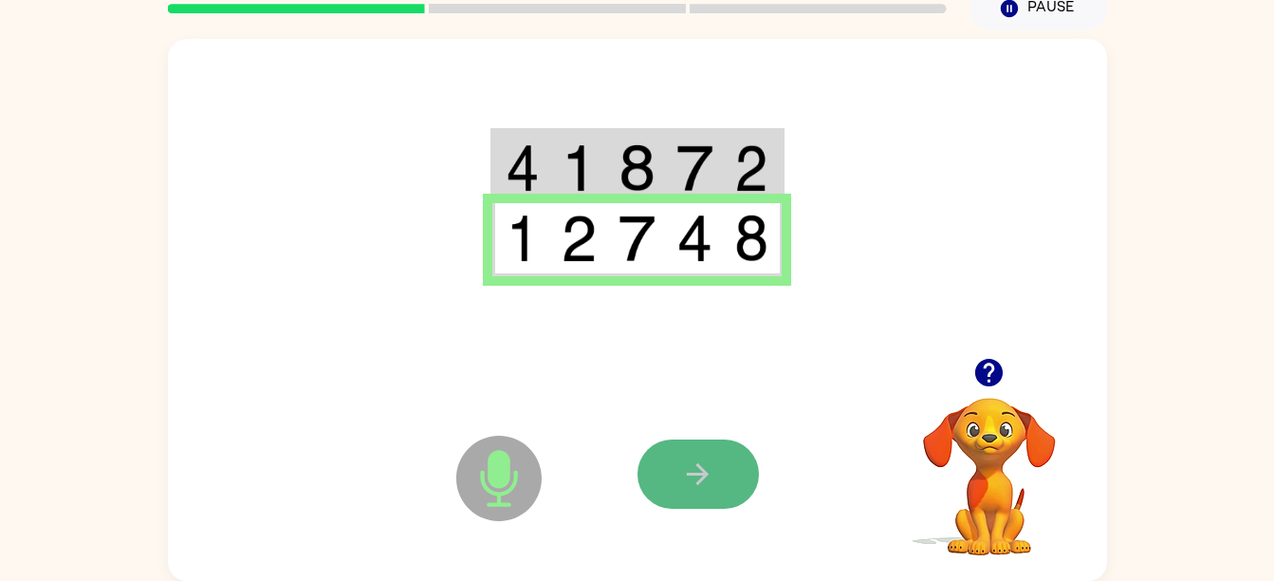
click at [712, 489] on icon "button" at bounding box center [697, 473] width 33 height 33
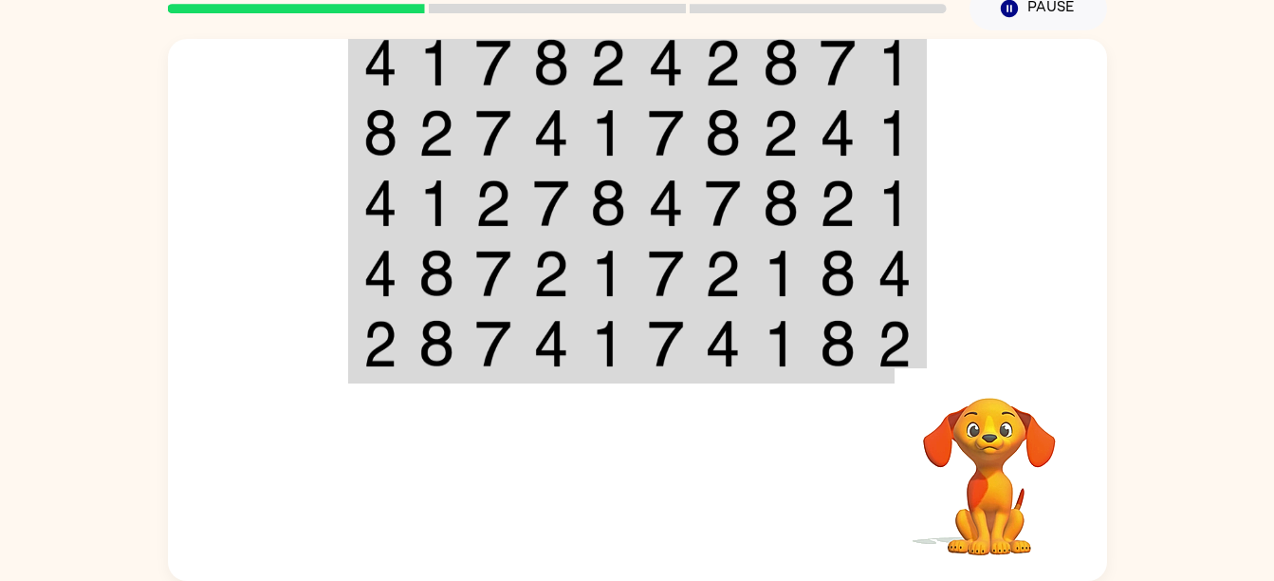
click at [491, 145] on img at bounding box center [493, 132] width 36 height 47
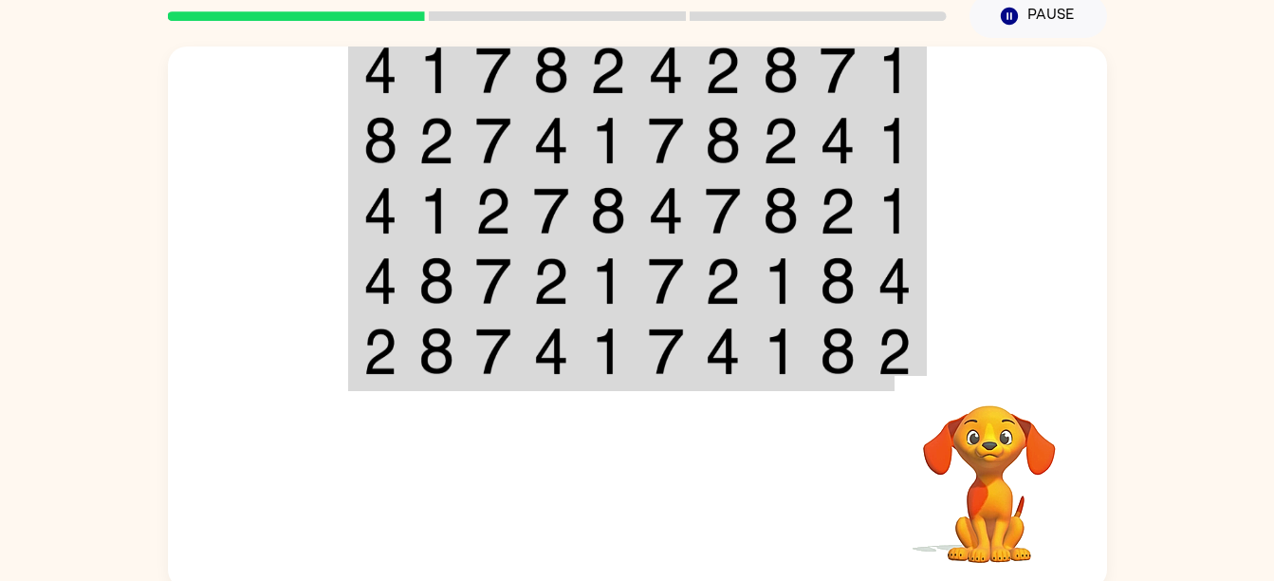
scroll to position [68, 0]
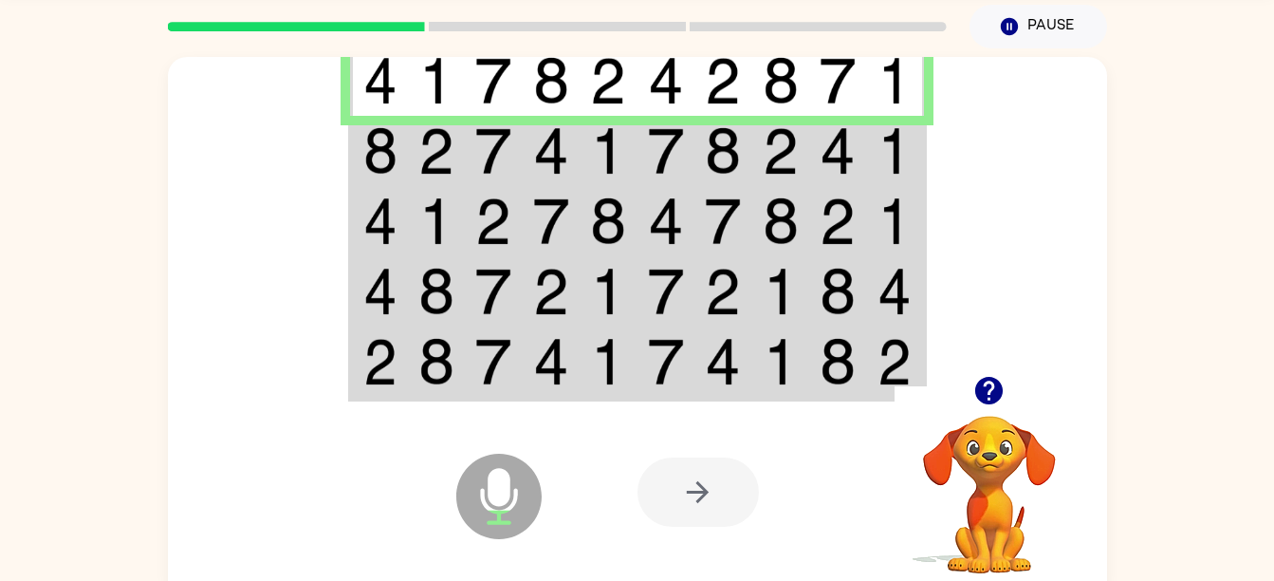
click at [362, 181] on td at bounding box center [379, 151] width 58 height 70
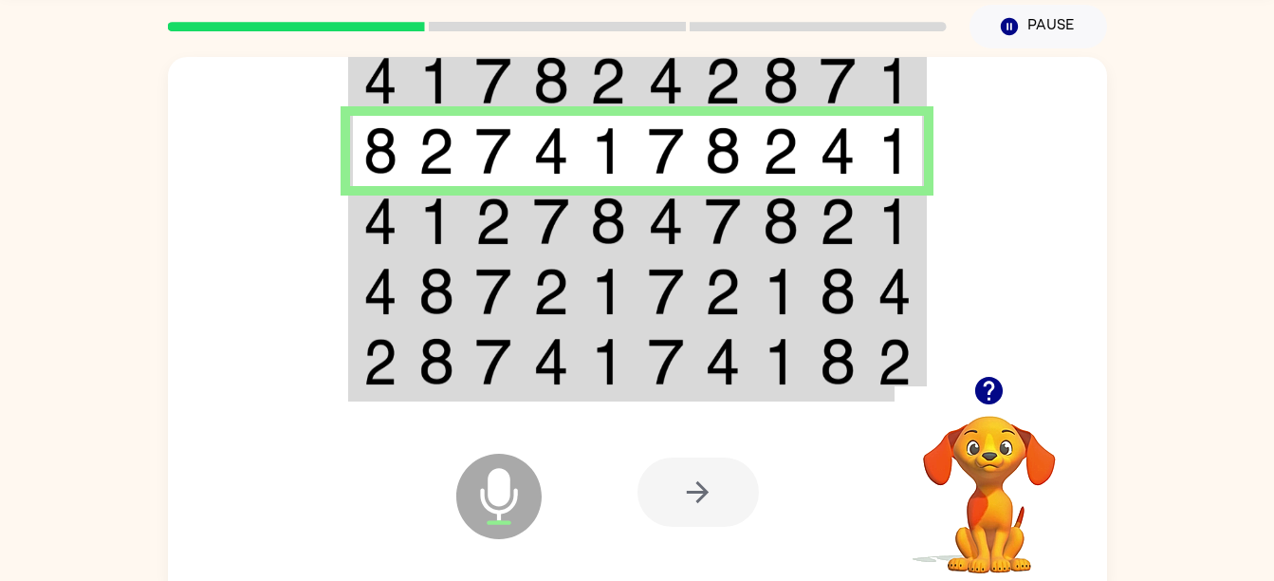
click at [392, 139] on img at bounding box center [380, 150] width 34 height 47
click at [411, 218] on td at bounding box center [437, 221] width 58 height 70
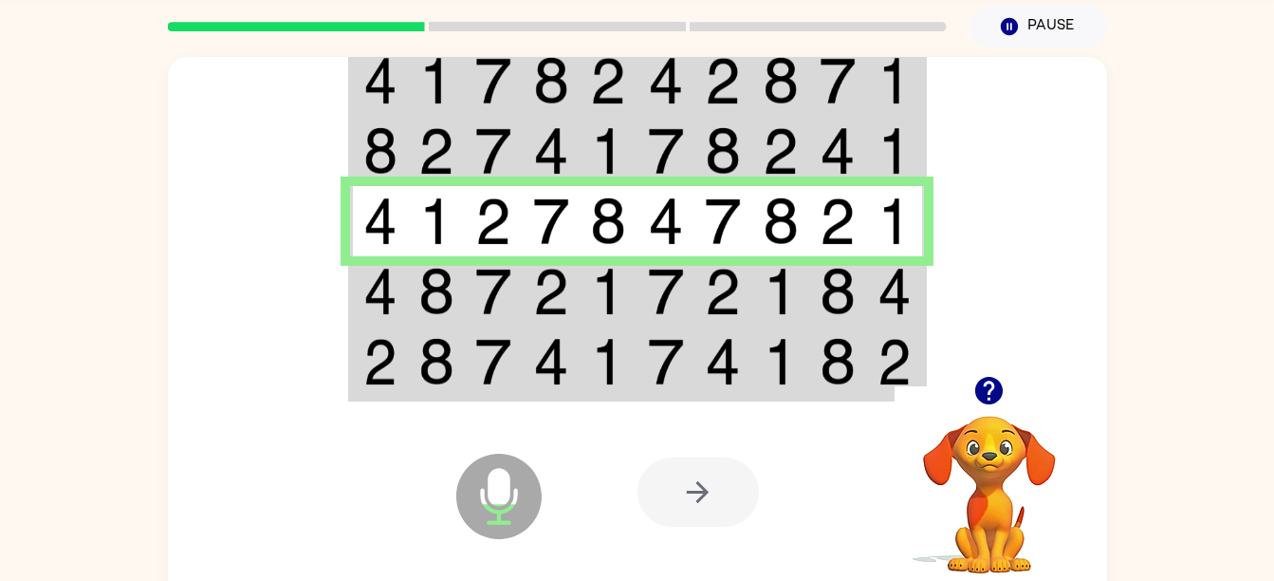
click at [386, 260] on td at bounding box center [379, 291] width 58 height 70
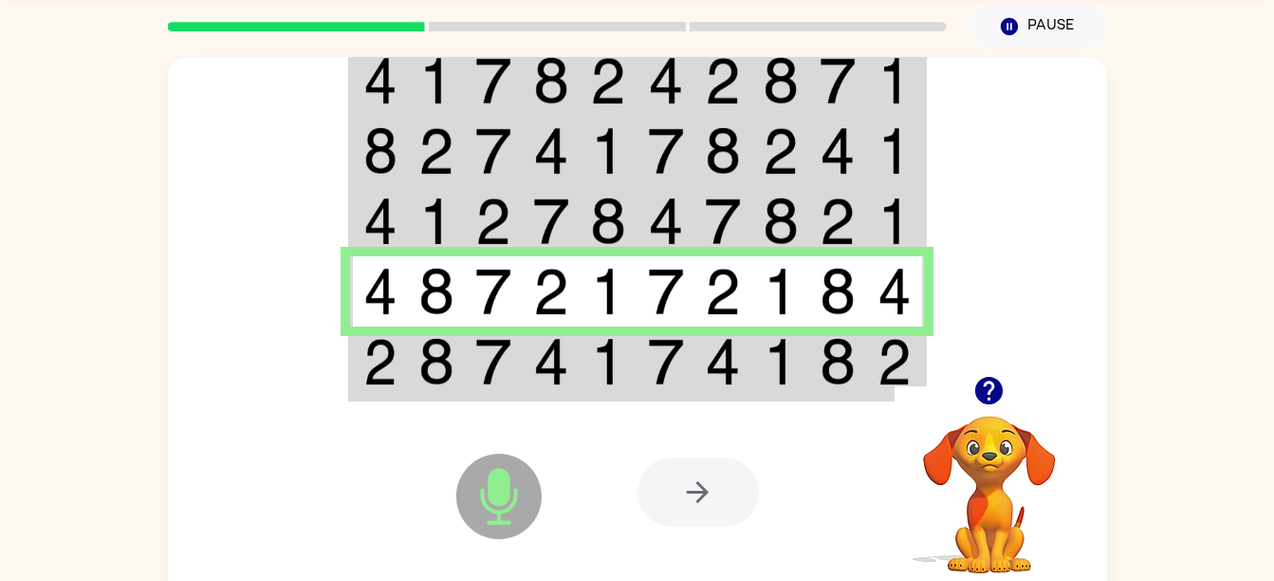
click at [354, 382] on td at bounding box center [379, 362] width 58 height 73
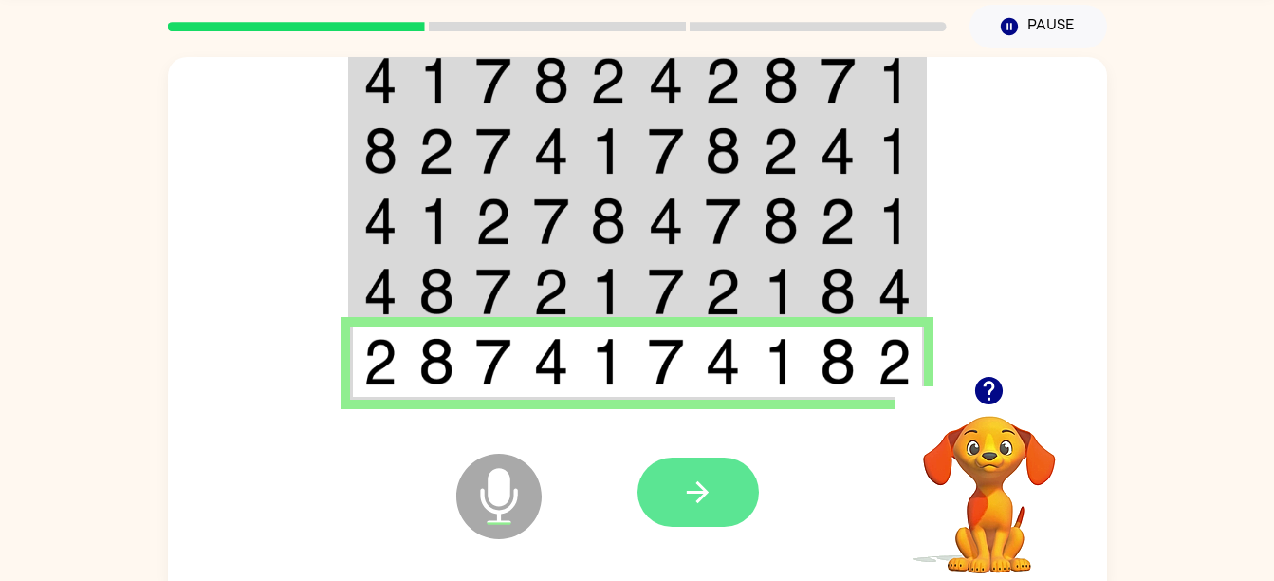
click at [704, 517] on button "button" at bounding box center [698, 491] width 121 height 69
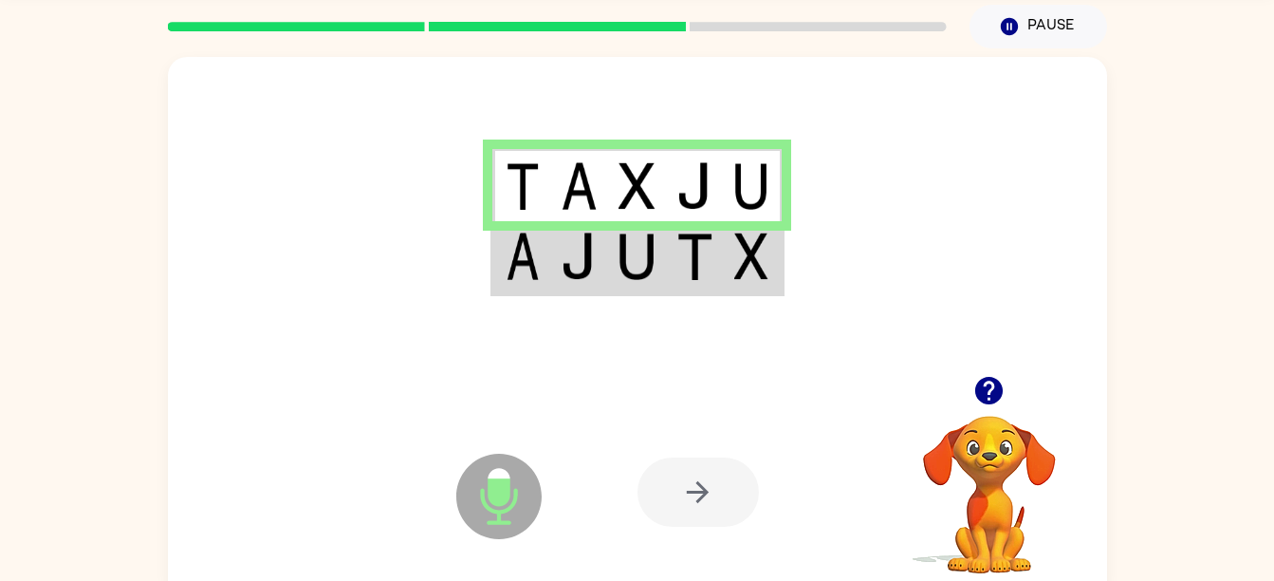
click at [521, 257] on img at bounding box center [523, 255] width 34 height 47
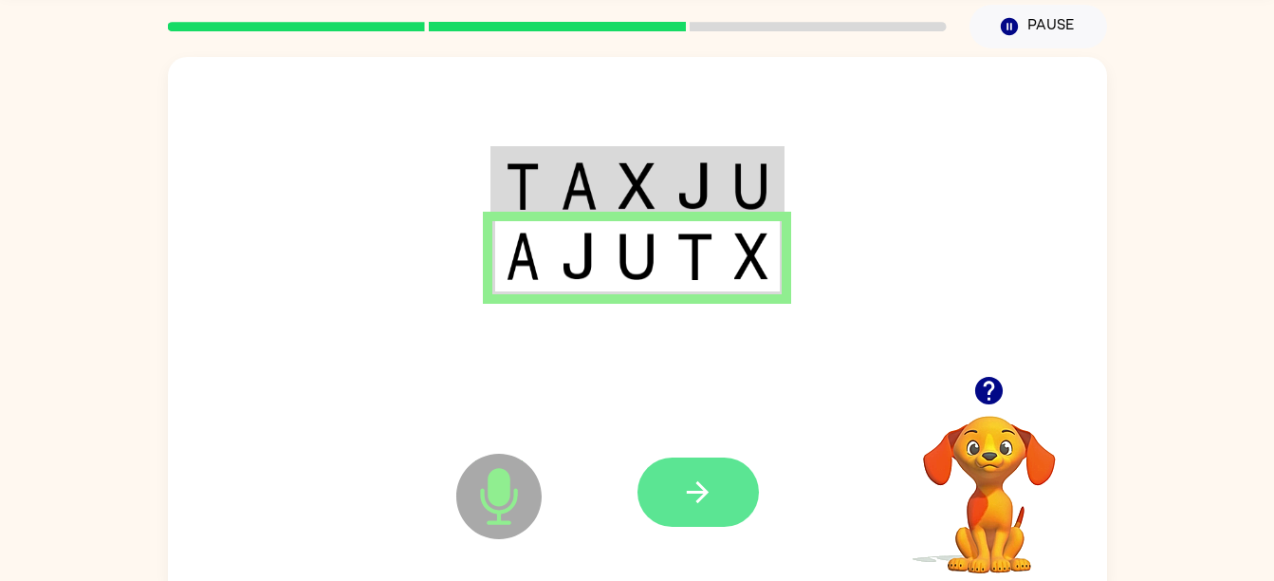
click at [693, 483] on icon "button" at bounding box center [697, 491] width 33 height 33
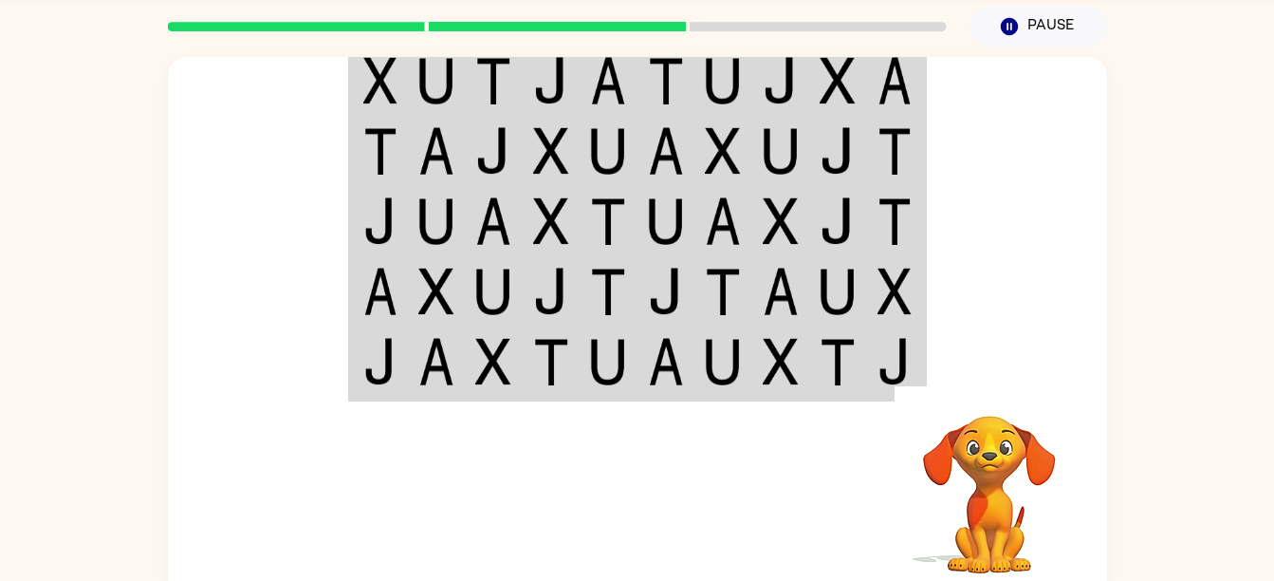
scroll to position [0, 0]
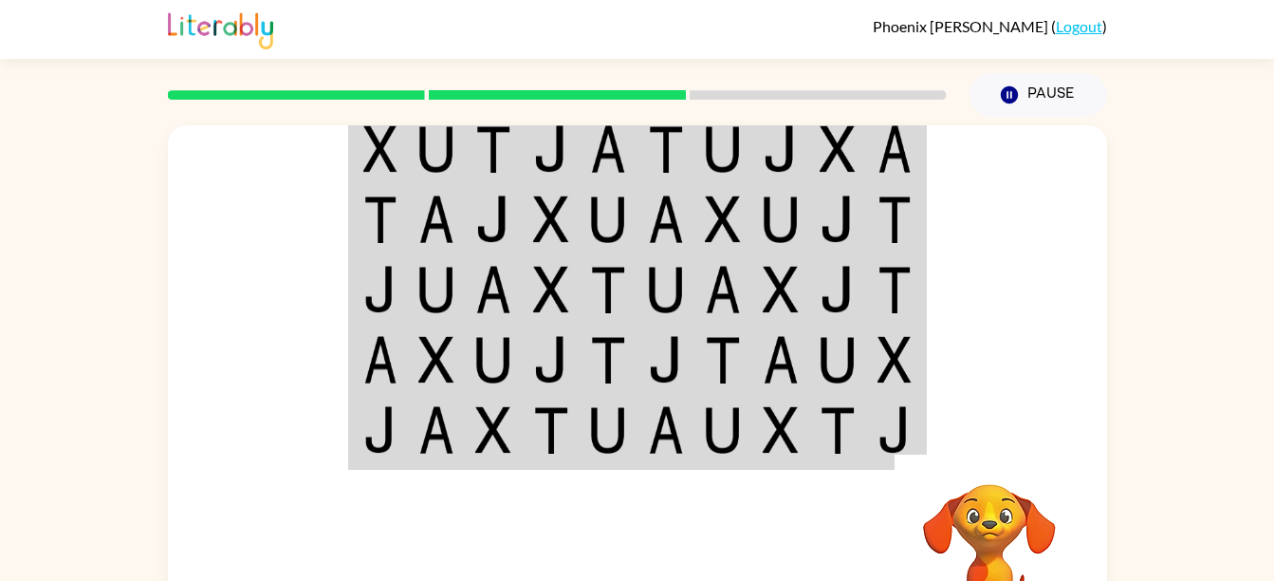
click at [401, 408] on td at bounding box center [379, 431] width 58 height 73
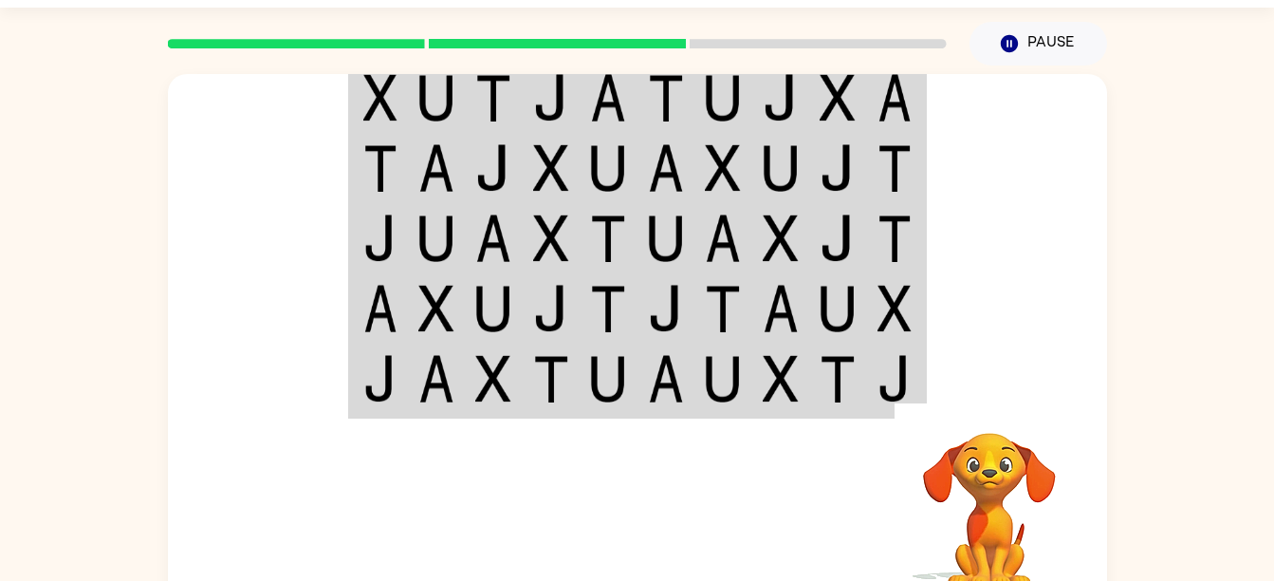
scroll to position [86, 0]
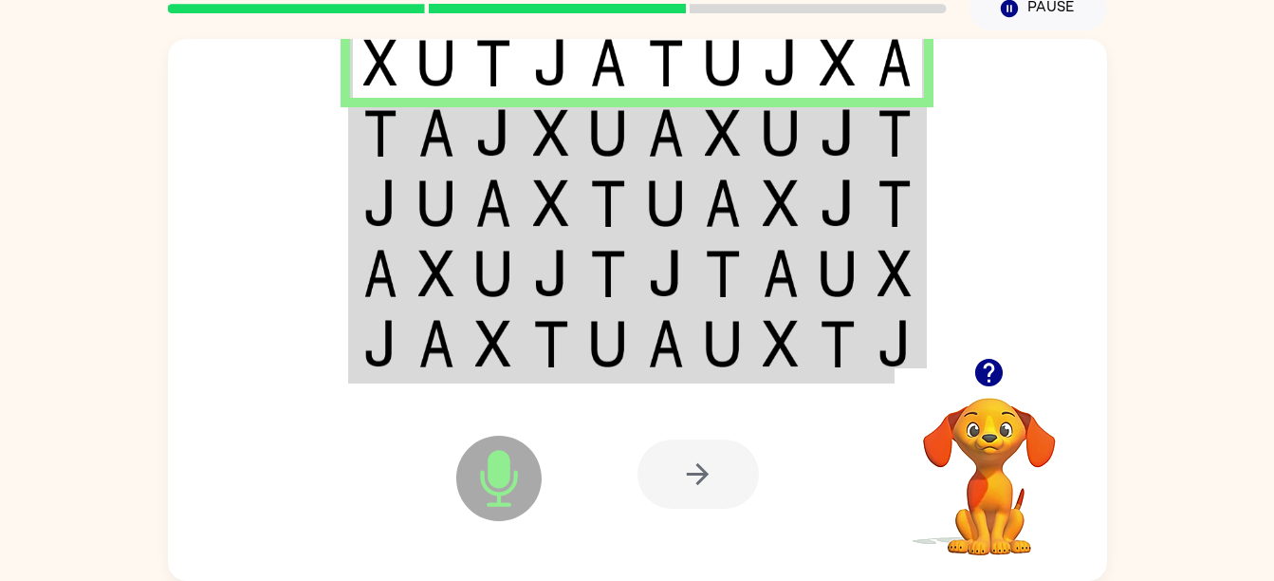
click at [356, 121] on td at bounding box center [379, 133] width 58 height 70
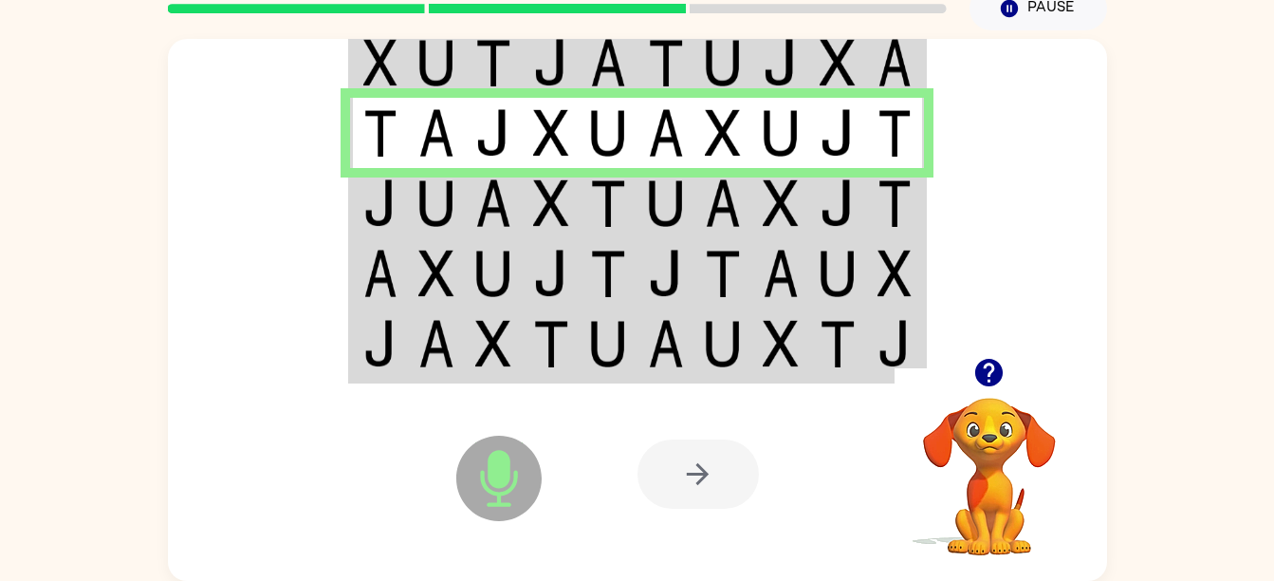
click at [402, 201] on td at bounding box center [379, 203] width 58 height 70
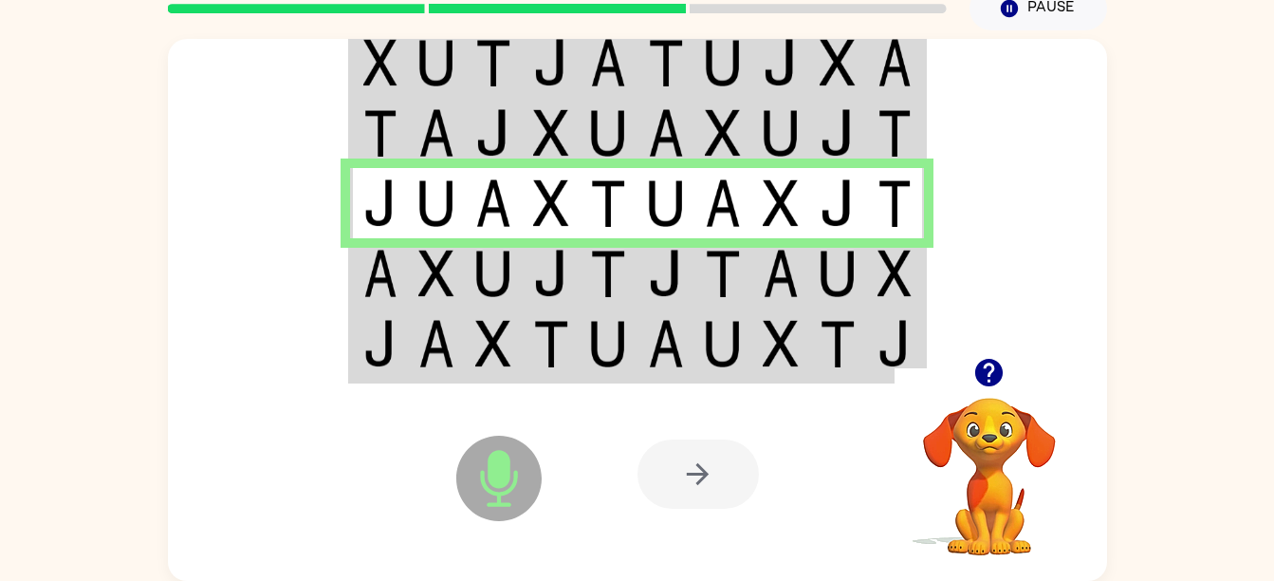
click at [385, 289] on img at bounding box center [380, 272] width 34 height 47
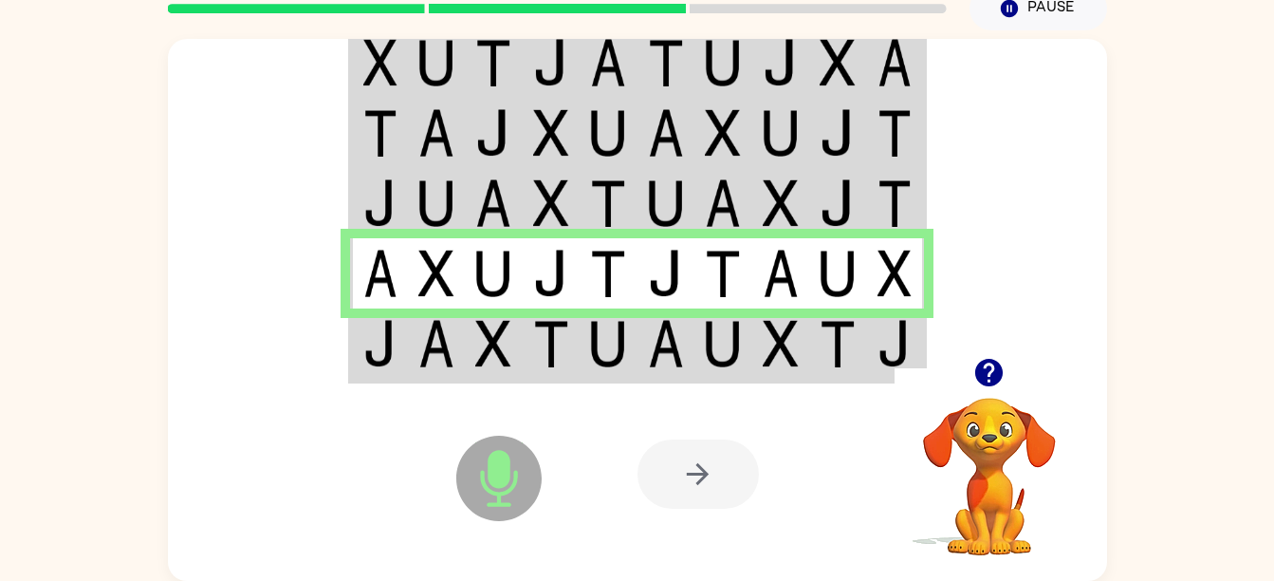
click at [493, 354] on img at bounding box center [493, 343] width 36 height 47
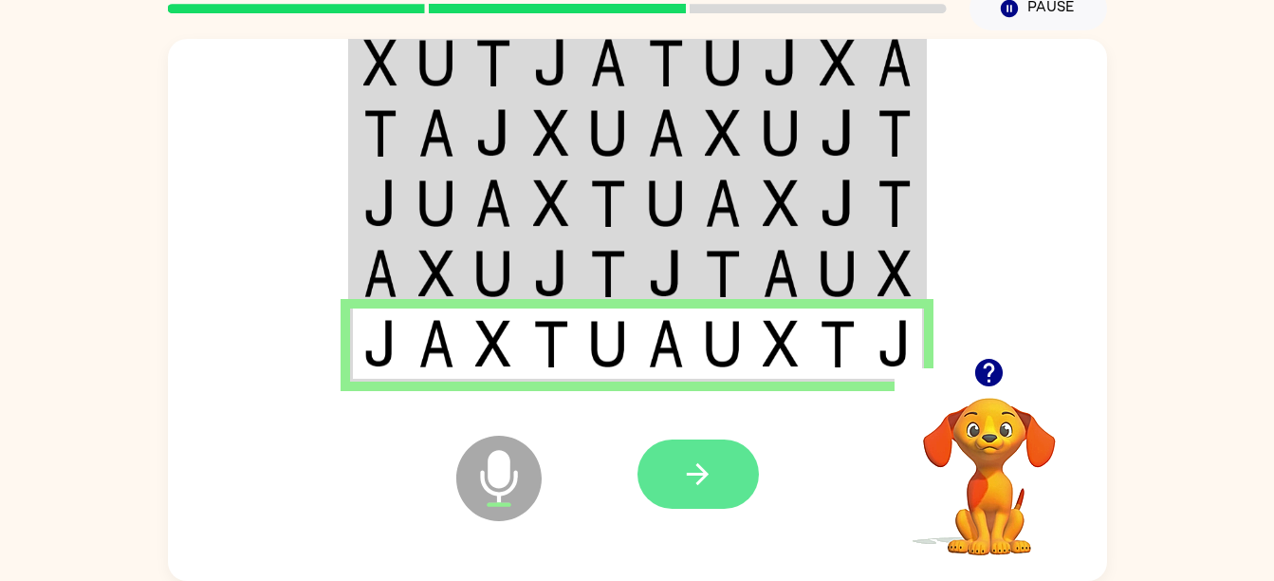
click at [702, 474] on icon "button" at bounding box center [698, 474] width 22 height 22
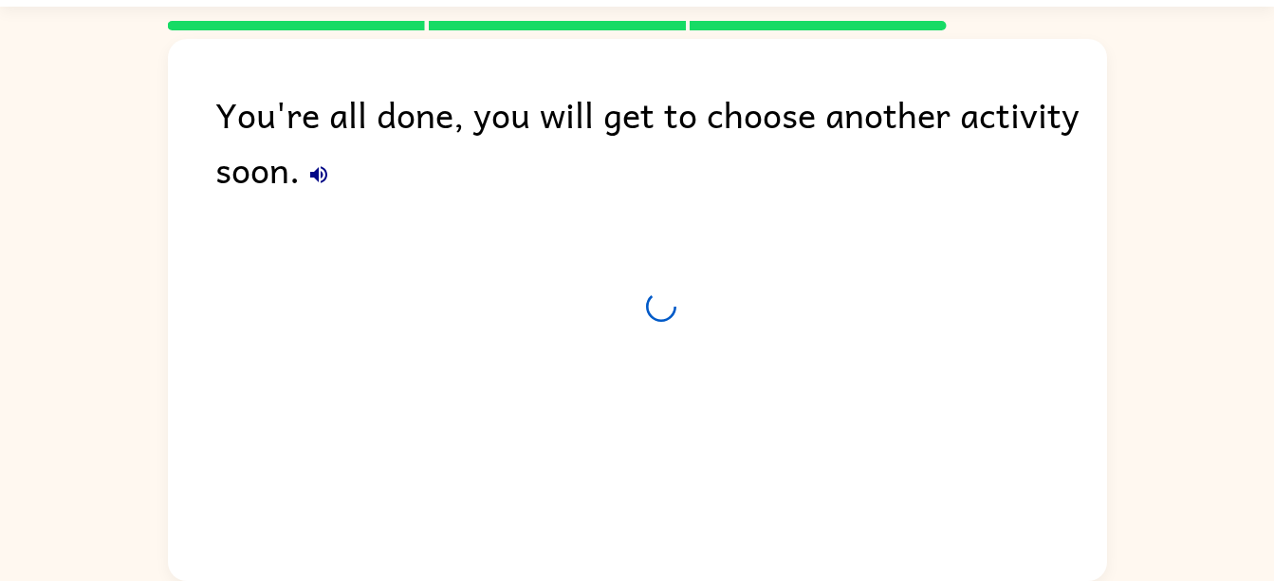
scroll to position [52, 0]
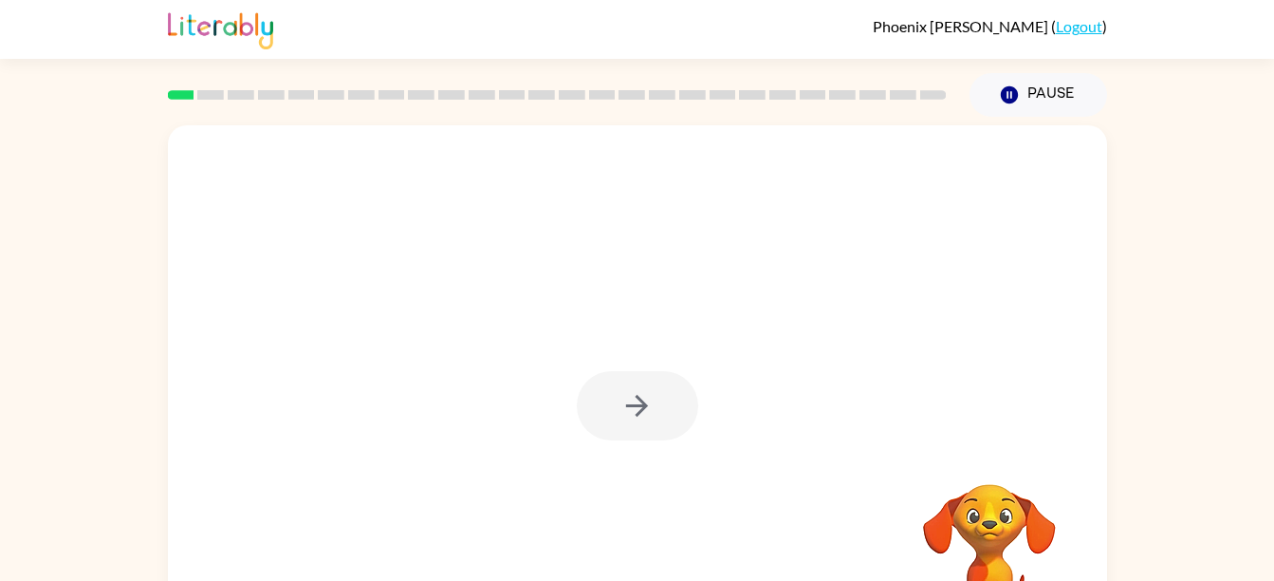
click at [777, 108] on div at bounding box center [558, 95] width 802 height 66
click at [748, 100] on rect at bounding box center [752, 94] width 27 height 9
click at [717, 105] on div at bounding box center [558, 95] width 802 height 66
click at [688, 104] on div at bounding box center [558, 95] width 802 height 66
click at [664, 86] on div at bounding box center [558, 95] width 802 height 66
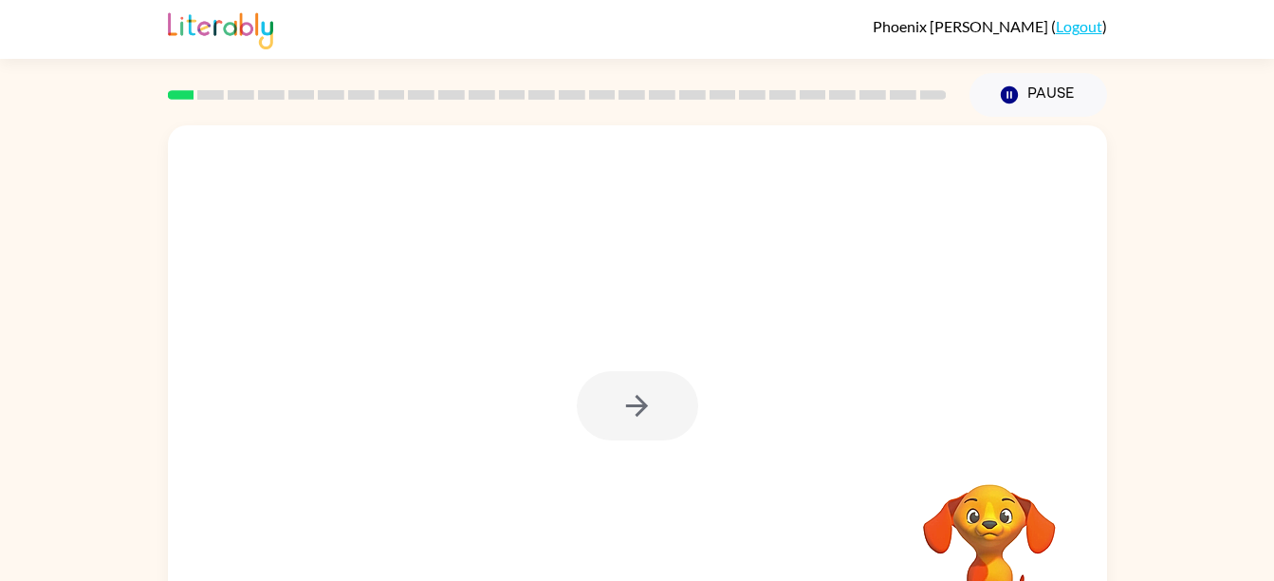
click at [621, 102] on div at bounding box center [558, 95] width 802 height 66
click at [601, 112] on div at bounding box center [558, 95] width 802 height 66
click at [564, 90] on icon at bounding box center [572, 94] width 27 height 9
click at [554, 105] on div at bounding box center [558, 95] width 802 height 66
click at [519, 84] on div at bounding box center [558, 95] width 802 height 66
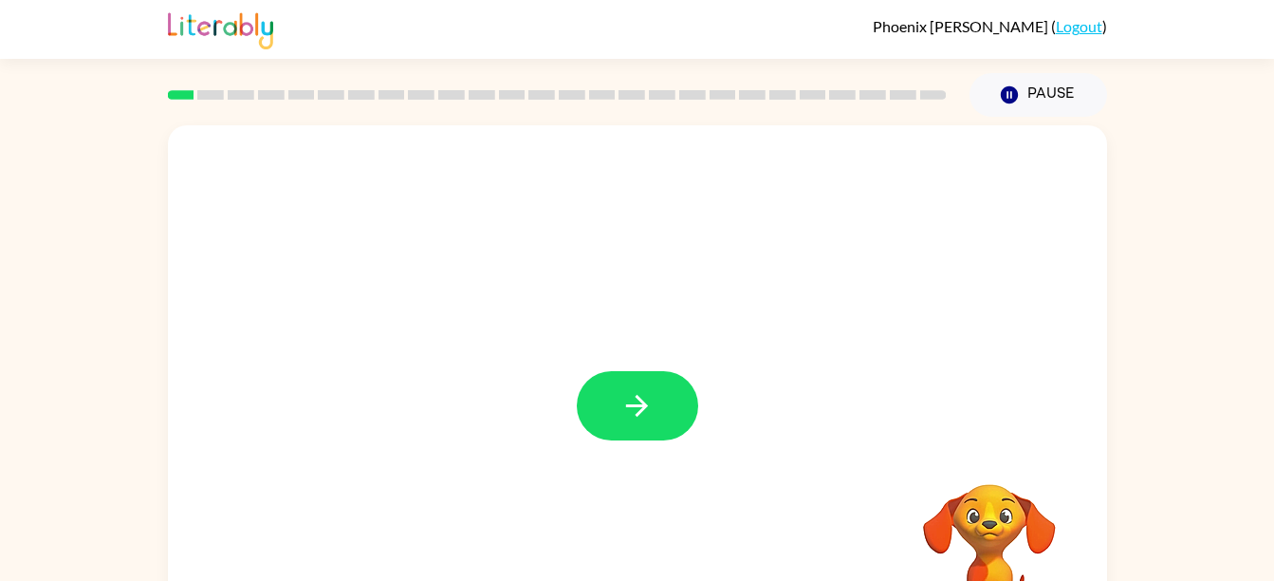
click at [479, 68] on div at bounding box center [558, 95] width 802 height 66
click at [433, 91] on rect at bounding box center [421, 94] width 27 height 9
click at [428, 97] on rect at bounding box center [421, 94] width 27 height 9
click at [368, 88] on div at bounding box center [558, 95] width 802 height 66
click at [380, 49] on div "Phoenix [PERSON_NAME] ( Logout )" at bounding box center [637, 29] width 939 height 59
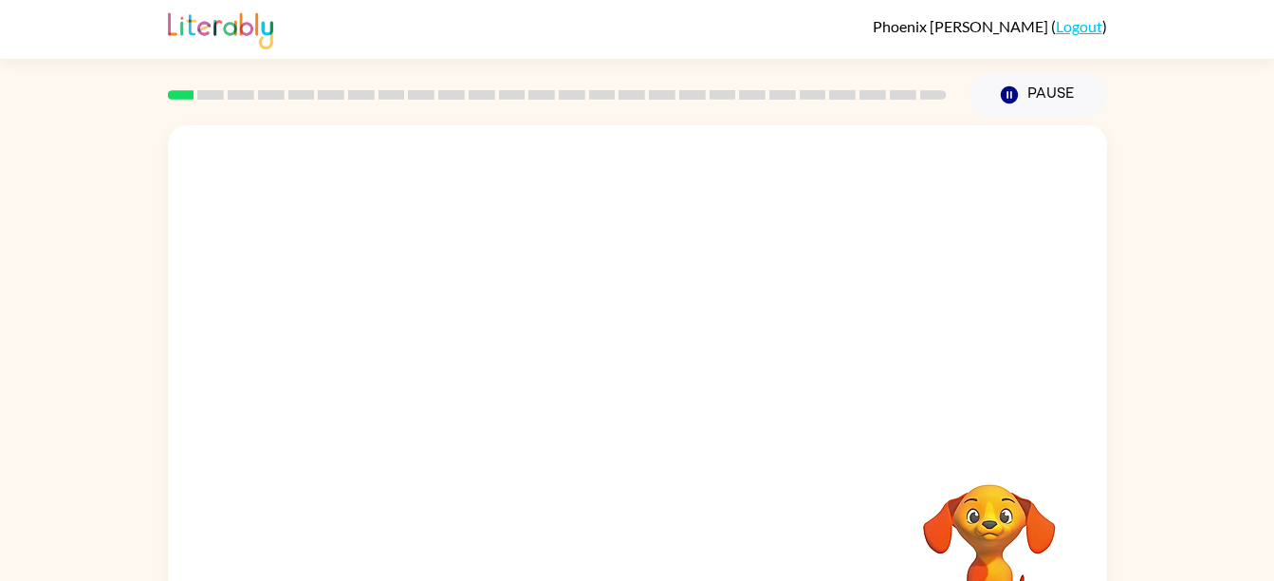
click at [335, 91] on rect at bounding box center [331, 94] width 27 height 9
click at [308, 89] on div at bounding box center [558, 95] width 802 height 66
click at [663, 424] on button "button" at bounding box center [637, 405] width 121 height 69
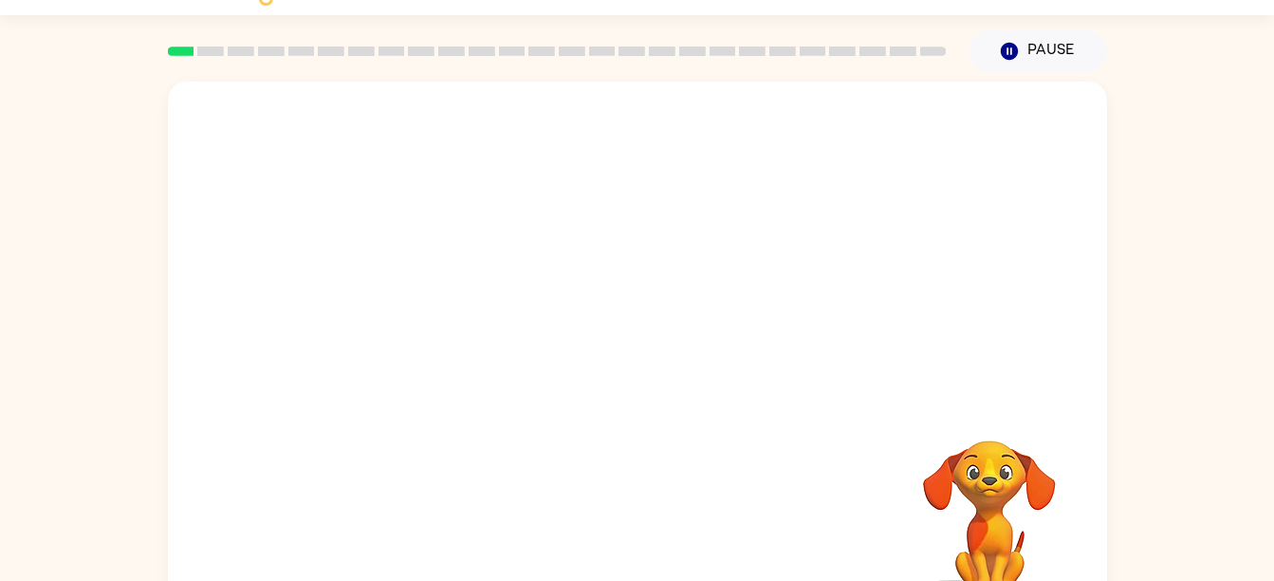
scroll to position [86, 0]
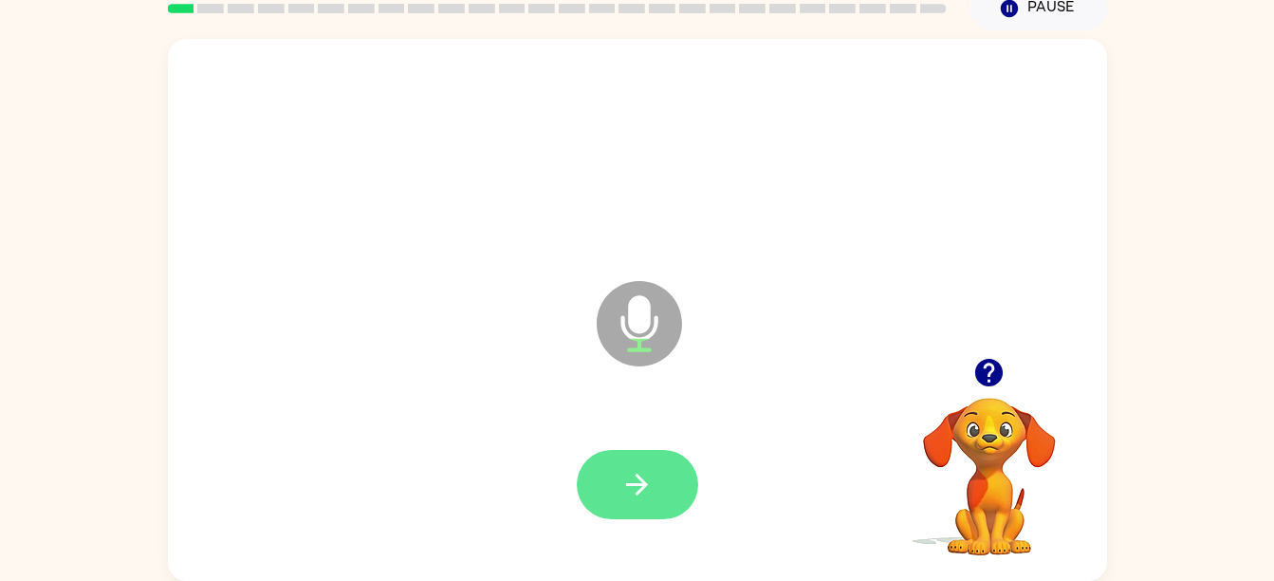
click at [658, 511] on button "button" at bounding box center [637, 484] width 121 height 69
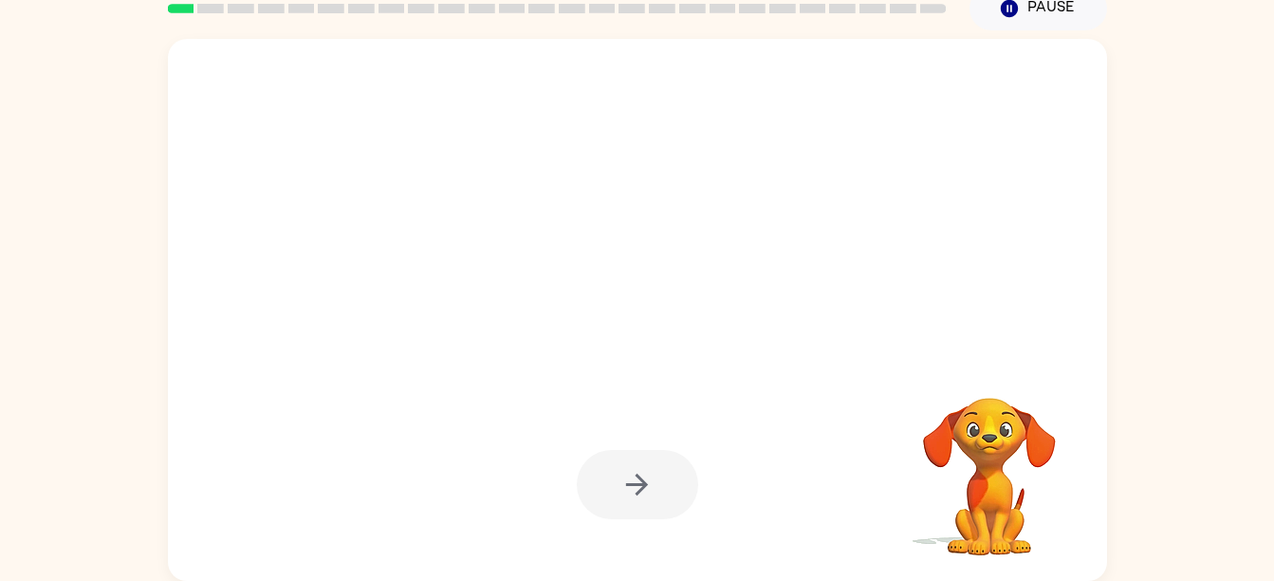
click at [1009, 305] on div at bounding box center [637, 310] width 939 height 542
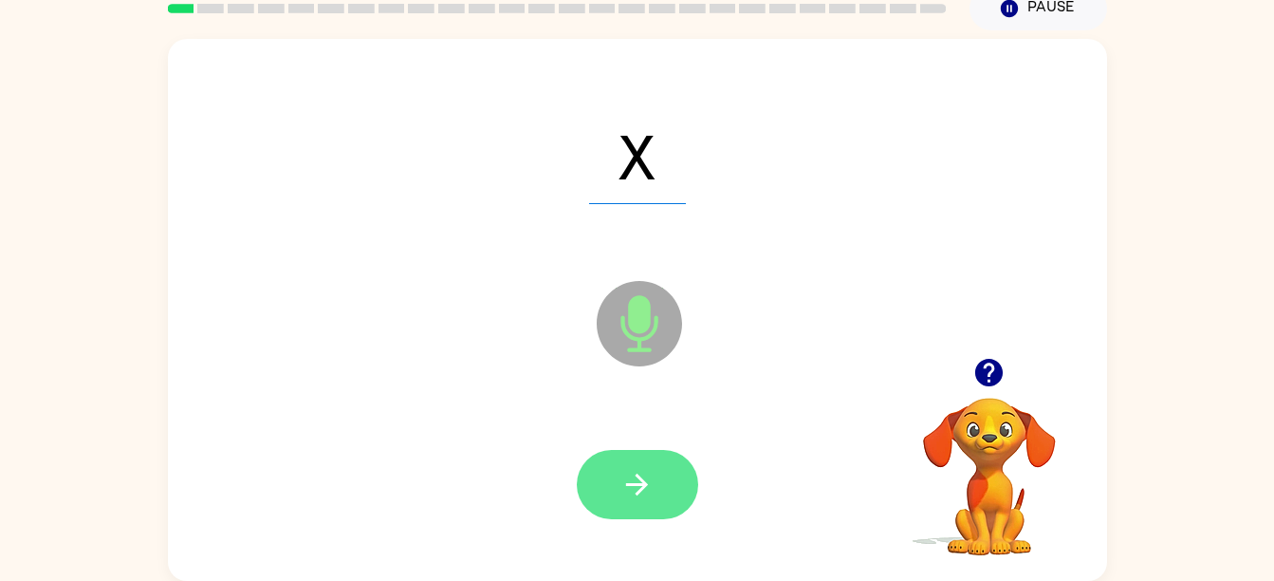
click at [660, 465] on button "button" at bounding box center [637, 484] width 121 height 69
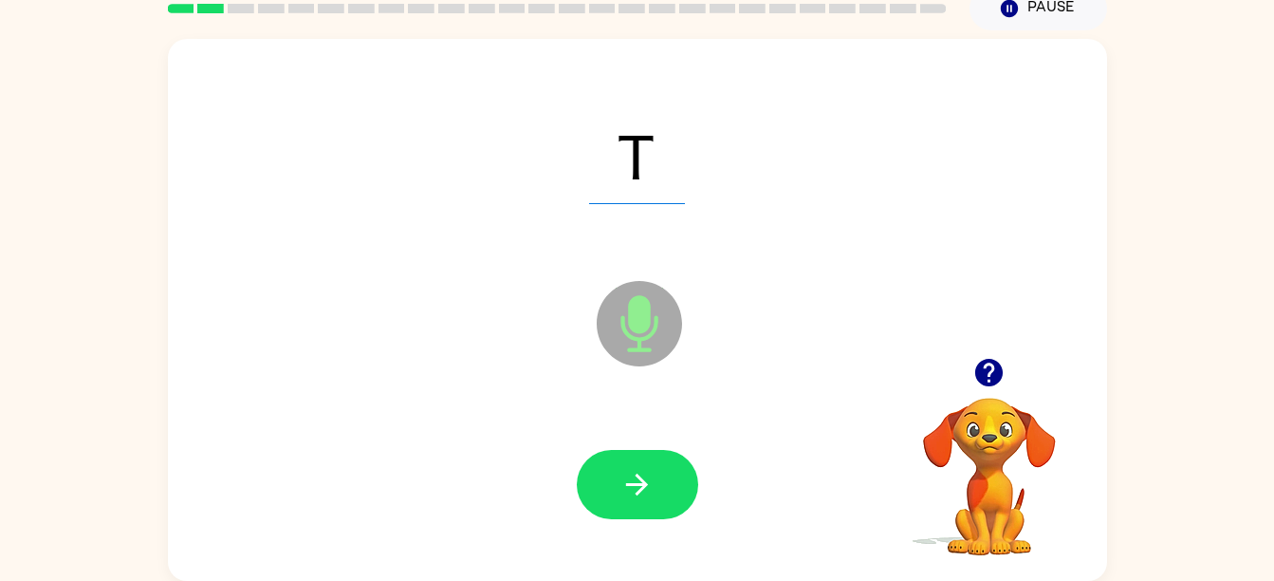
click at [633, 433] on div at bounding box center [637, 485] width 901 height 156
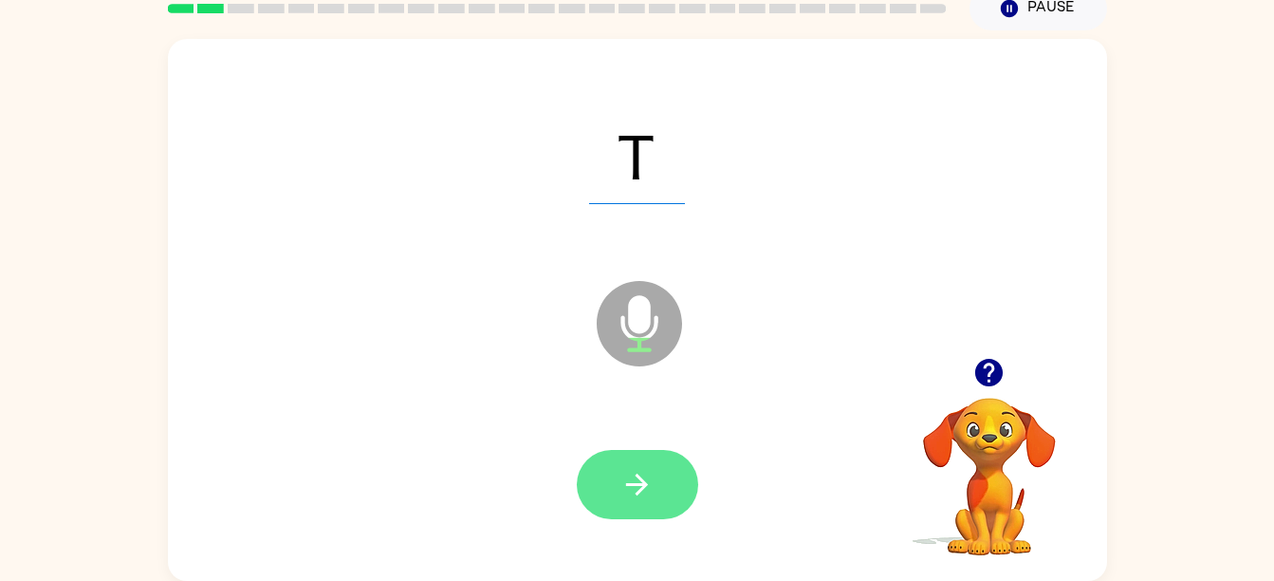
click at [696, 493] on button "button" at bounding box center [637, 484] width 121 height 69
click at [655, 456] on button "button" at bounding box center [637, 484] width 121 height 69
click at [635, 517] on button "button" at bounding box center [637, 484] width 121 height 69
click at [656, 506] on button "button" at bounding box center [637, 484] width 121 height 69
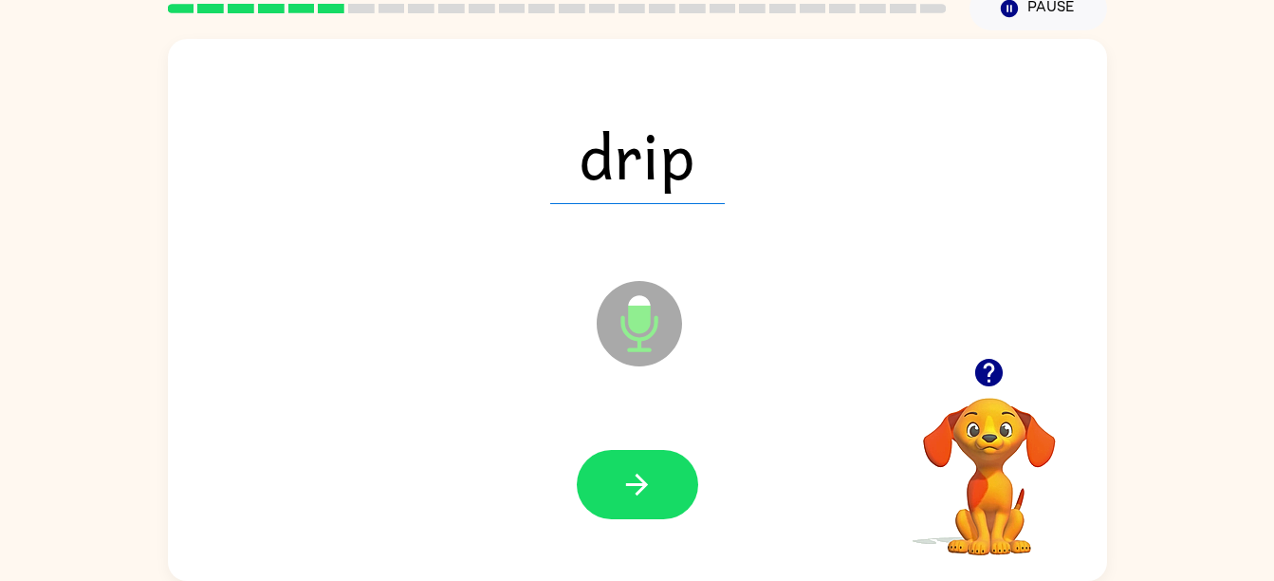
click at [601, 518] on div at bounding box center [637, 484] width 121 height 69
click at [579, 477] on button "button" at bounding box center [637, 484] width 121 height 69
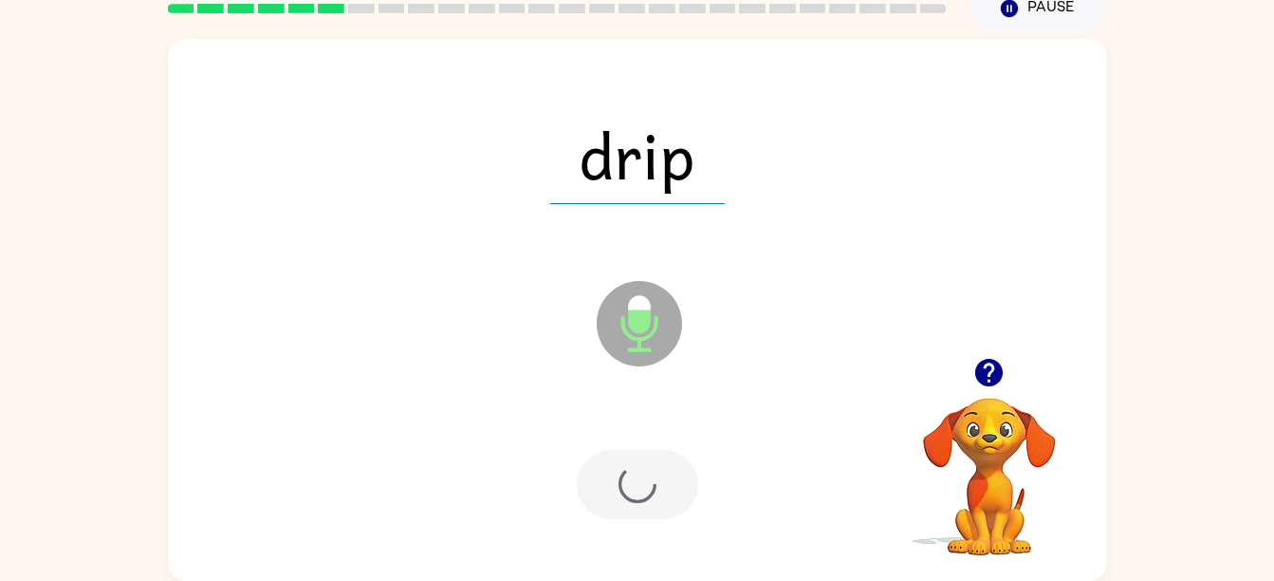
click at [653, 523] on div at bounding box center [637, 485] width 901 height 156
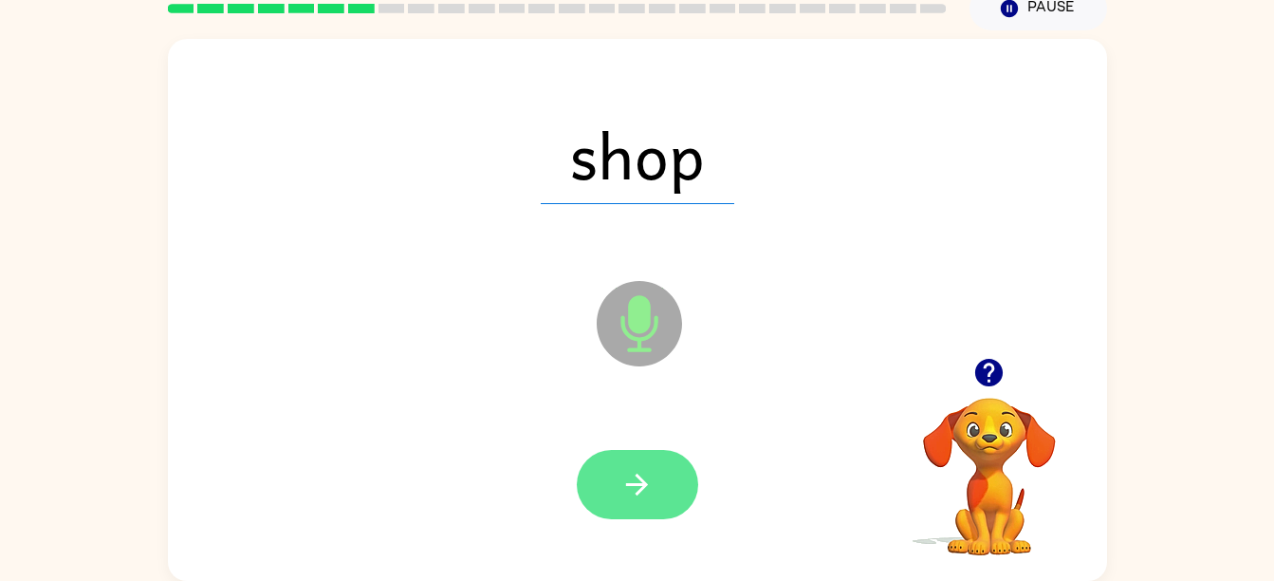
click at [635, 494] on icon "button" at bounding box center [636, 484] width 33 height 33
click at [614, 506] on button "button" at bounding box center [637, 484] width 121 height 69
click at [653, 514] on button "button" at bounding box center [637, 484] width 121 height 69
click at [619, 490] on button "button" at bounding box center [637, 484] width 121 height 69
click at [656, 473] on button "button" at bounding box center [637, 484] width 121 height 69
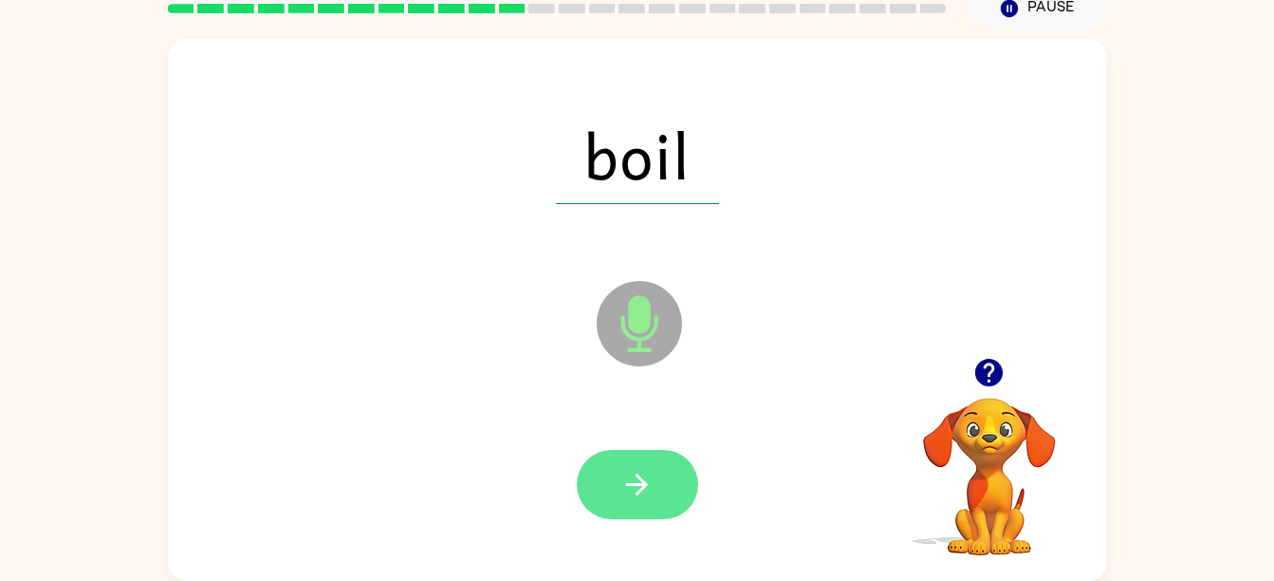
click at [611, 450] on button "button" at bounding box center [637, 484] width 121 height 69
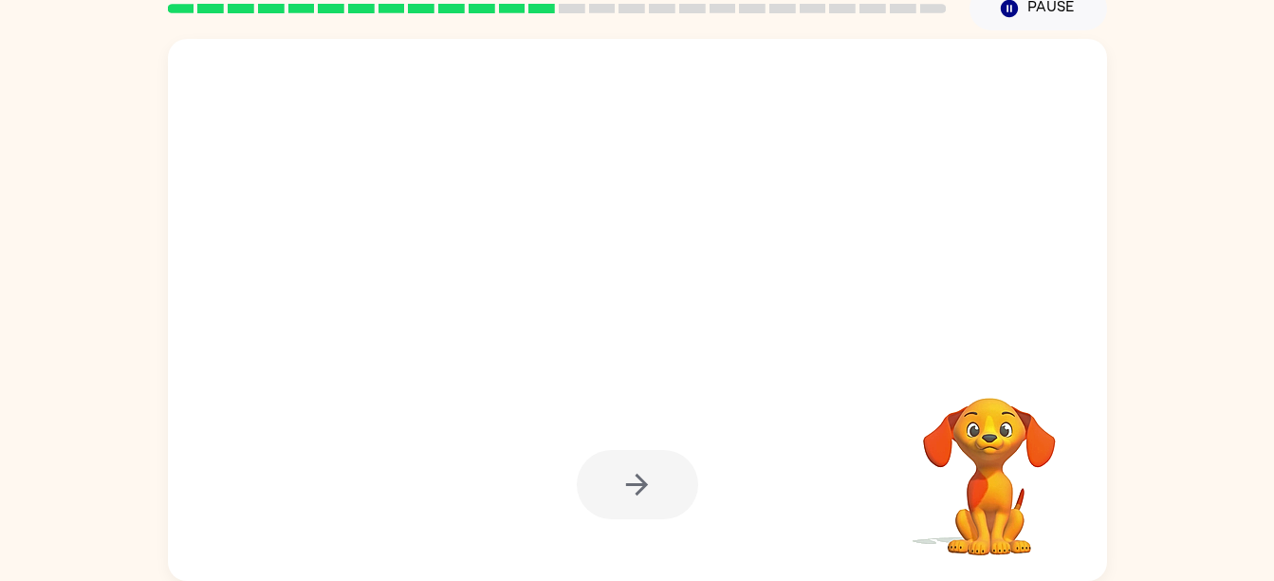
click at [644, 507] on div at bounding box center [637, 484] width 121 height 69
click at [652, 469] on div at bounding box center [637, 484] width 121 height 69
click at [670, 489] on div at bounding box center [637, 484] width 121 height 69
click at [643, 476] on div at bounding box center [637, 484] width 121 height 69
click at [643, 525] on div at bounding box center [637, 485] width 901 height 156
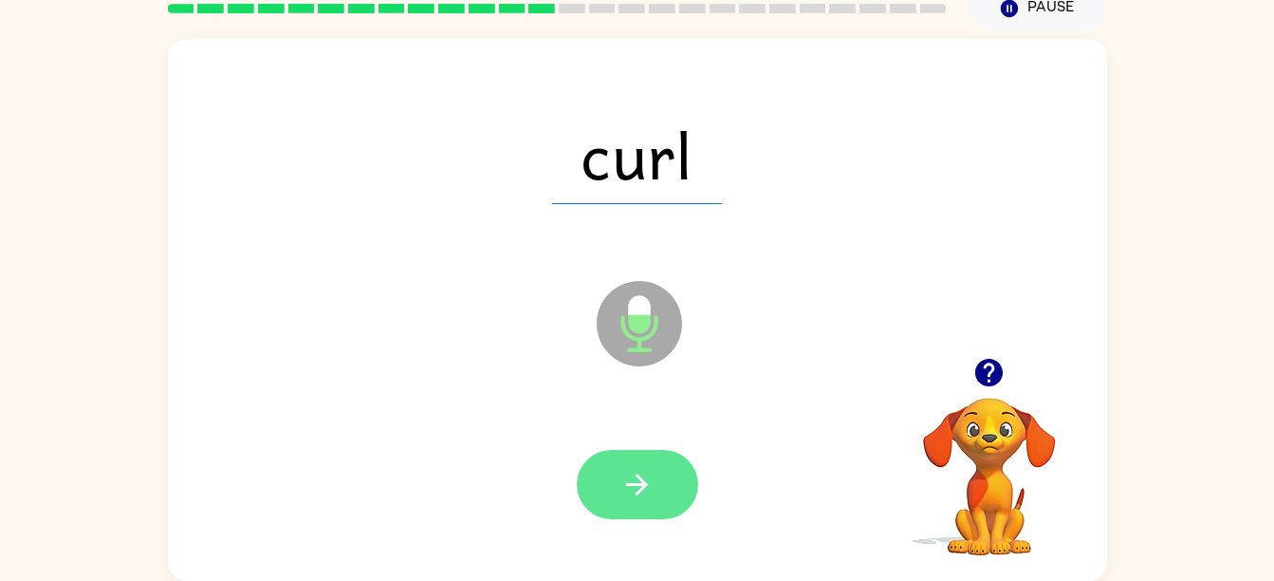
click at [651, 508] on button "button" at bounding box center [637, 484] width 121 height 69
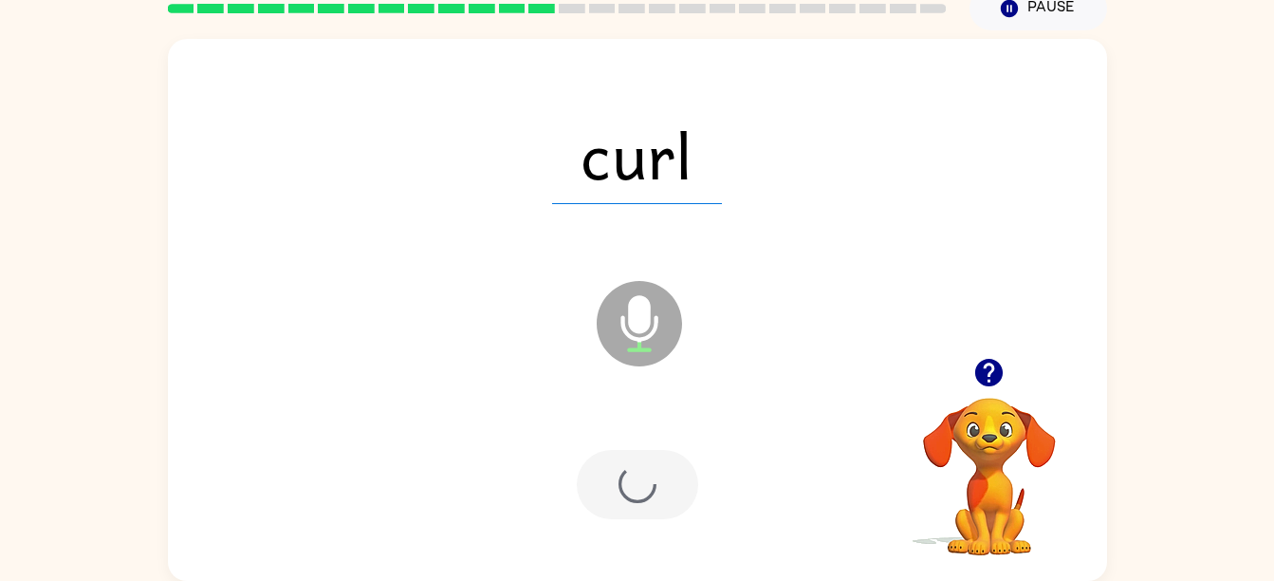
click at [664, 495] on div at bounding box center [637, 484] width 121 height 69
click at [663, 491] on div at bounding box center [637, 484] width 121 height 69
click at [664, 512] on div at bounding box center [637, 484] width 121 height 69
click at [666, 463] on div at bounding box center [637, 484] width 121 height 69
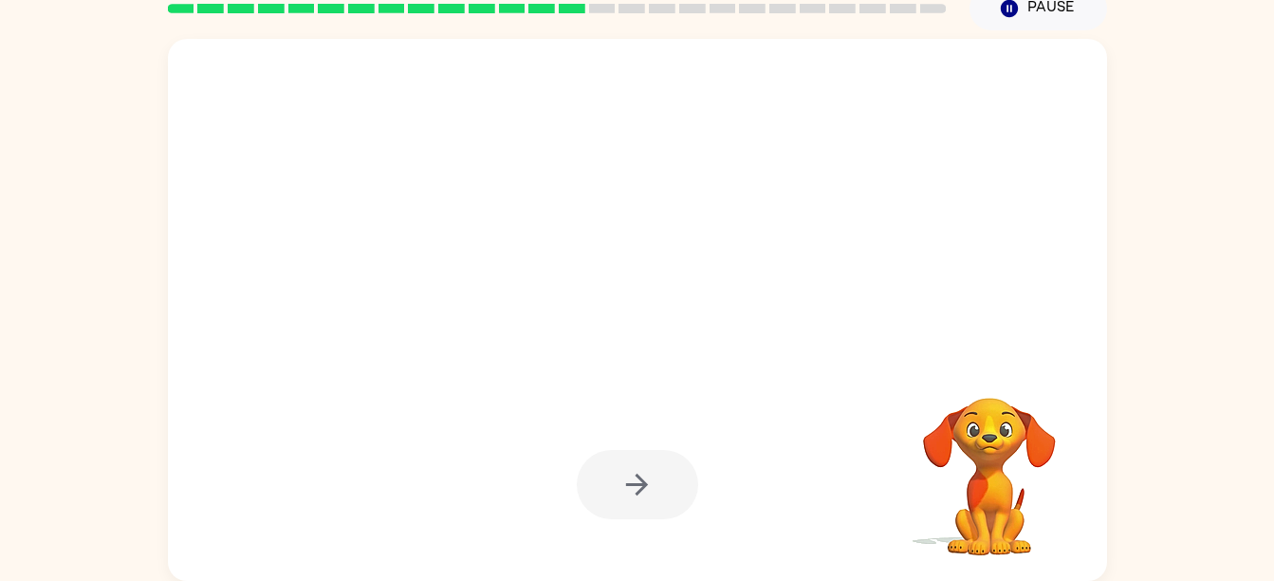
click at [652, 503] on div at bounding box center [637, 484] width 121 height 69
click at [651, 483] on div at bounding box center [637, 484] width 121 height 69
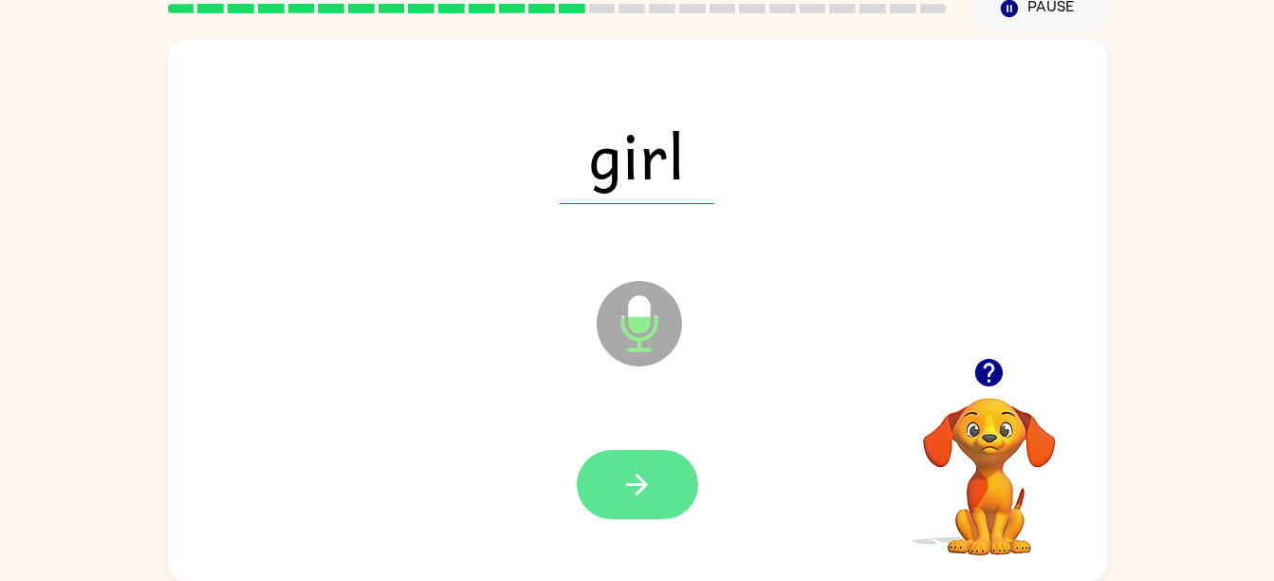
click at [670, 481] on button "button" at bounding box center [637, 484] width 121 height 69
click at [644, 508] on button "button" at bounding box center [637, 484] width 121 height 69
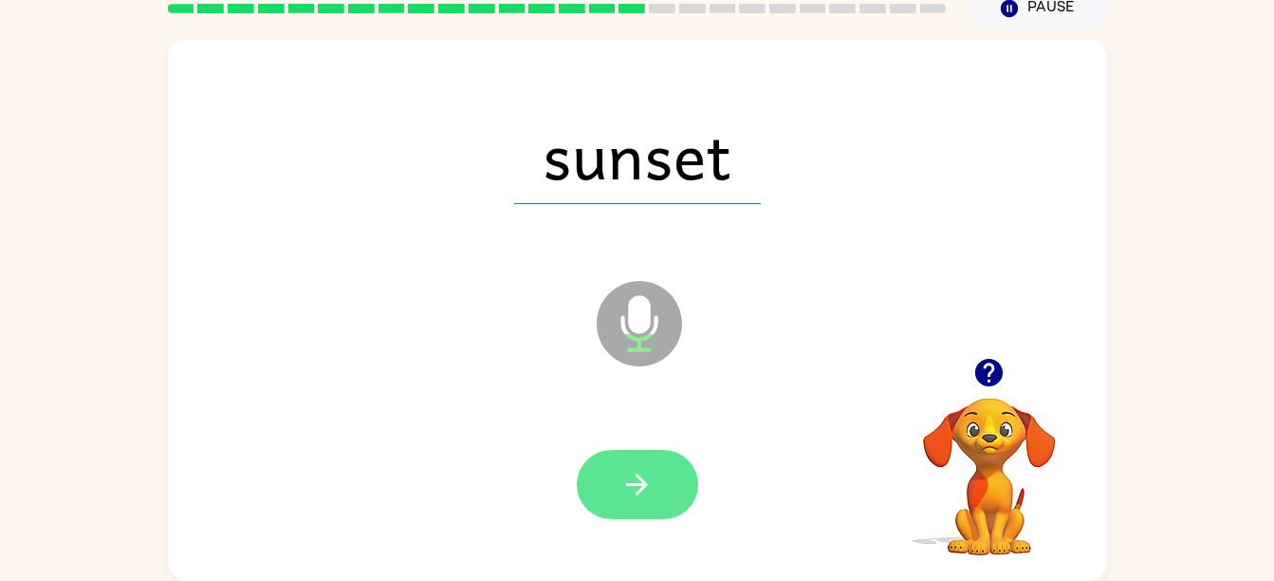
click at [658, 508] on button "button" at bounding box center [637, 484] width 121 height 69
click at [645, 491] on icon "button" at bounding box center [636, 484] width 33 height 33
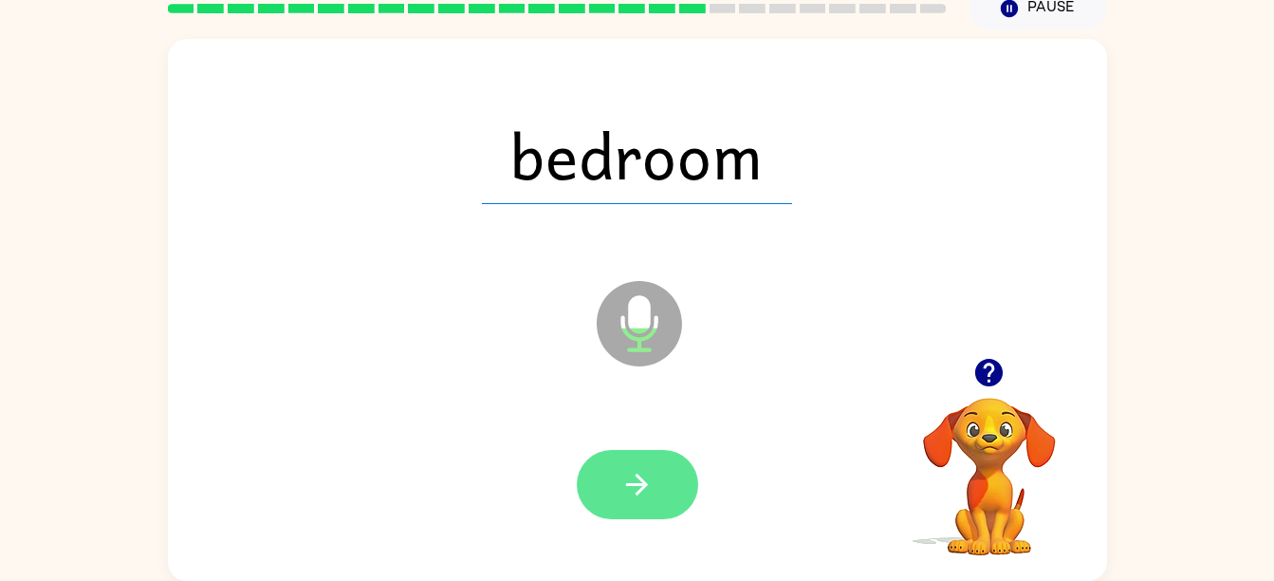
click at [649, 473] on icon "button" at bounding box center [636, 484] width 33 height 33
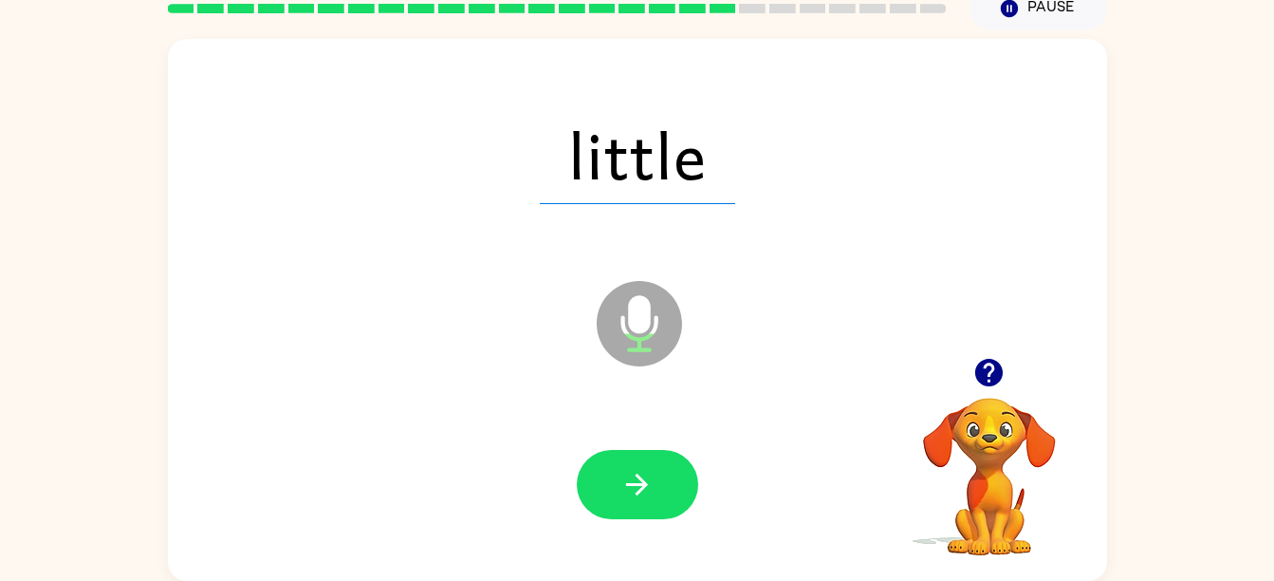
click at [574, 515] on div at bounding box center [637, 485] width 901 height 156
click at [638, 510] on button "button" at bounding box center [637, 484] width 121 height 69
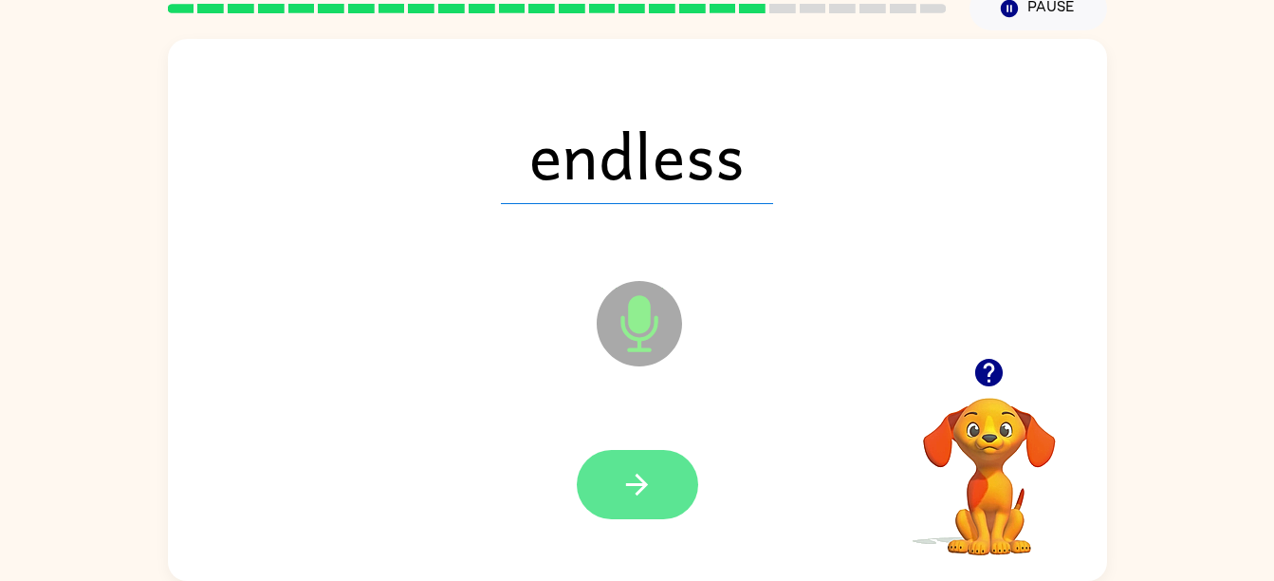
click at [633, 495] on icon "button" at bounding box center [636, 484] width 33 height 33
click at [620, 489] on icon "button" at bounding box center [636, 484] width 33 height 33
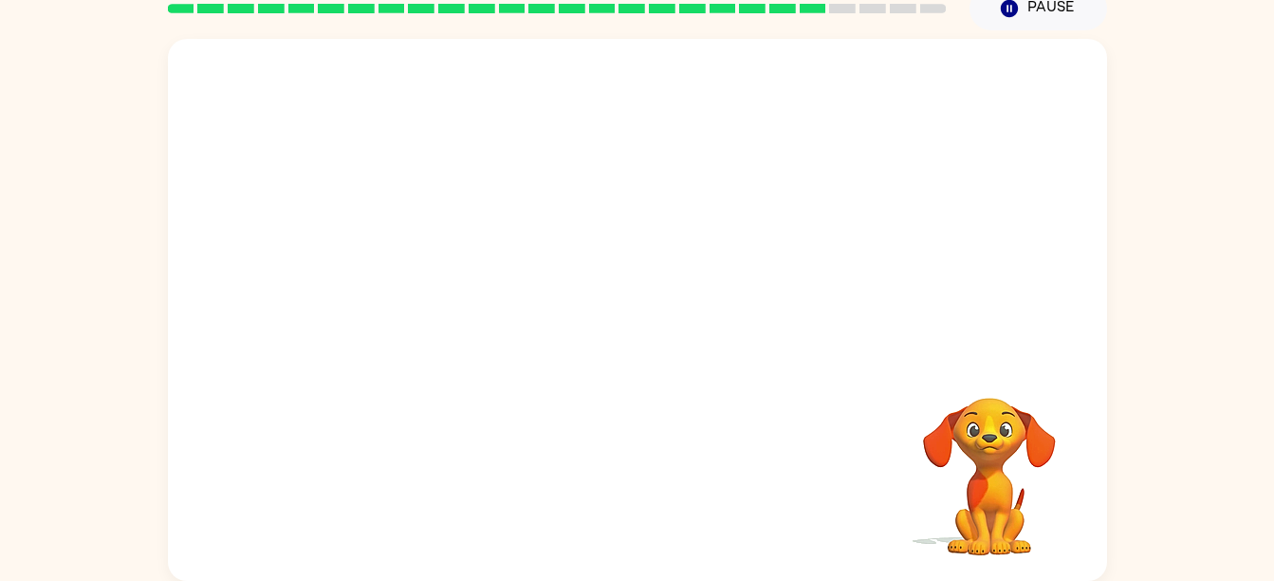
click at [628, 477] on div "Your browser must support playing .mp4 files to use Literably. Please try using…" at bounding box center [637, 310] width 939 height 542
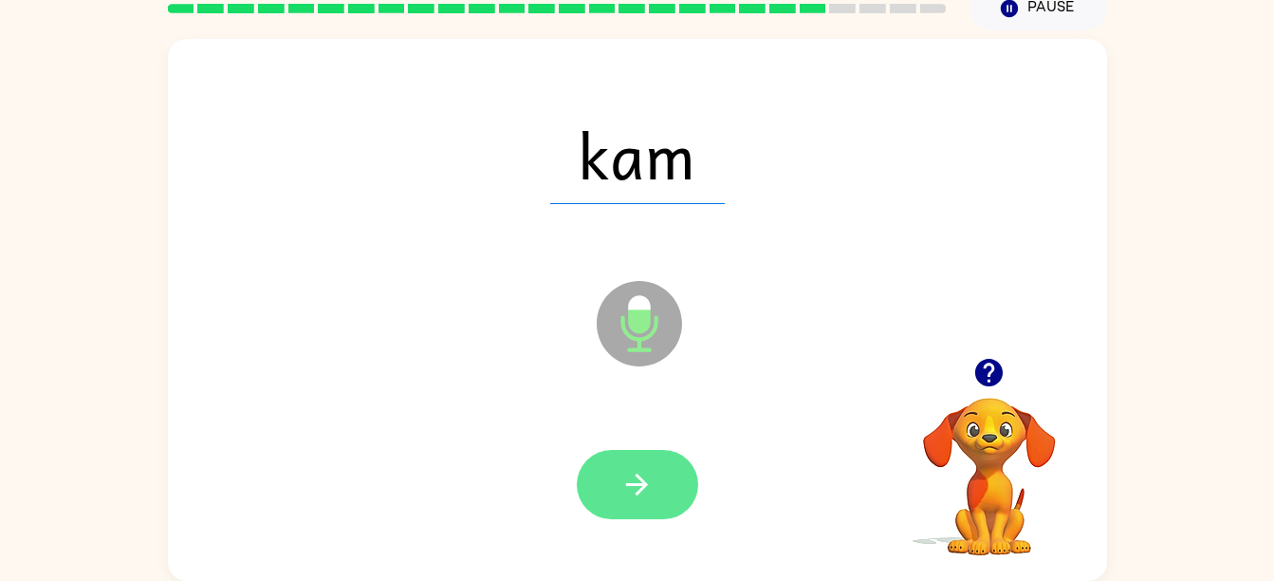
click at [638, 471] on icon "button" at bounding box center [636, 484] width 33 height 33
click at [663, 490] on button "button" at bounding box center [637, 484] width 121 height 69
click at [649, 492] on icon "button" at bounding box center [636, 484] width 33 height 33
click at [645, 499] on icon "button" at bounding box center [636, 484] width 33 height 33
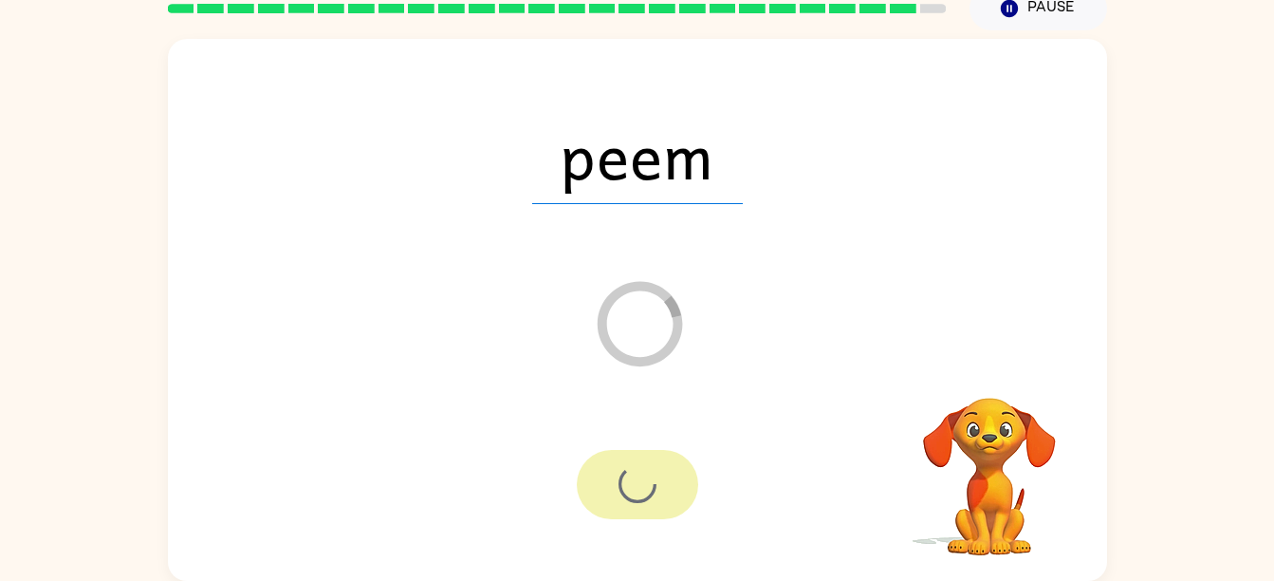
scroll to position [52, 0]
